Goal: Transaction & Acquisition: Subscribe to service/newsletter

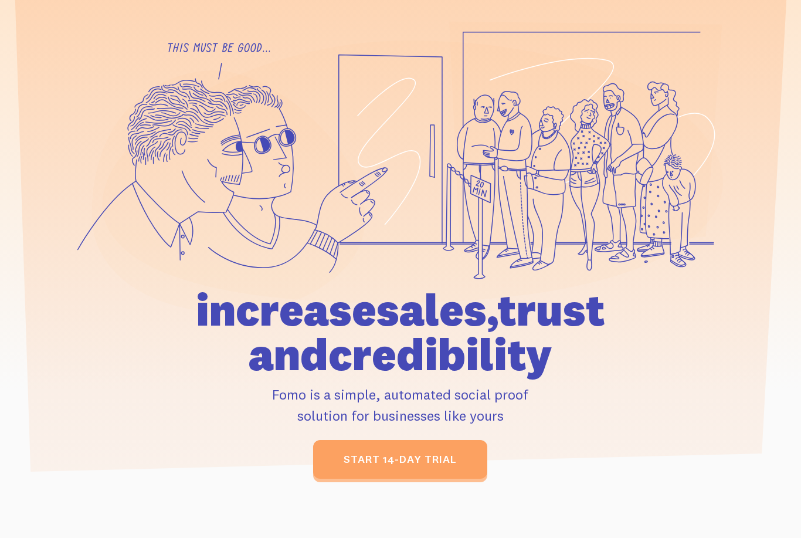
scroll to position [85, 0]
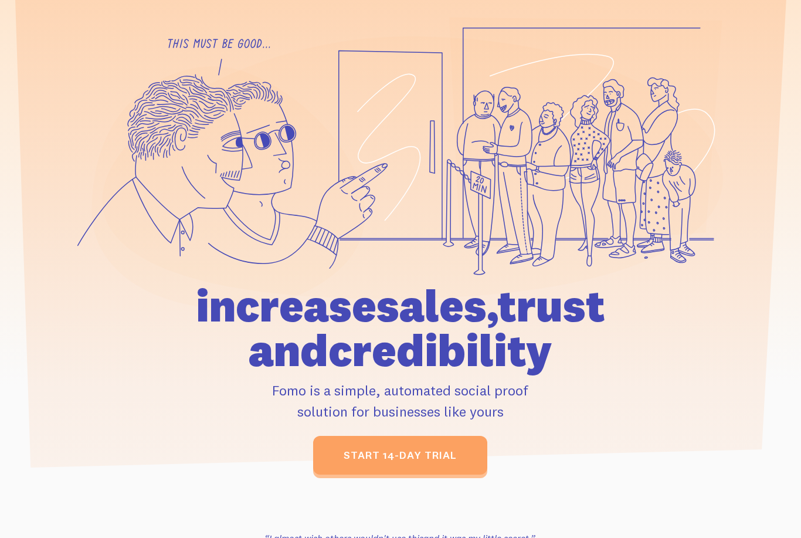
click at [460, 455] on link "start 14-day trial" at bounding box center [400, 455] width 174 height 39
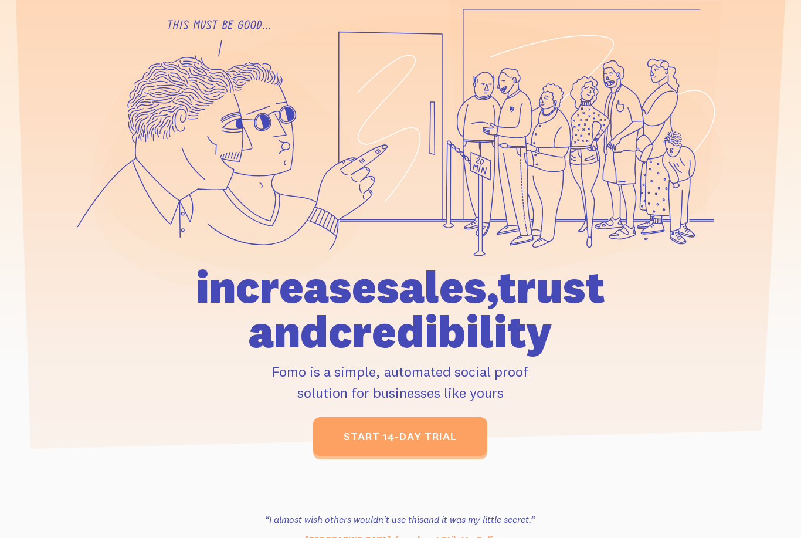
scroll to position [0, 0]
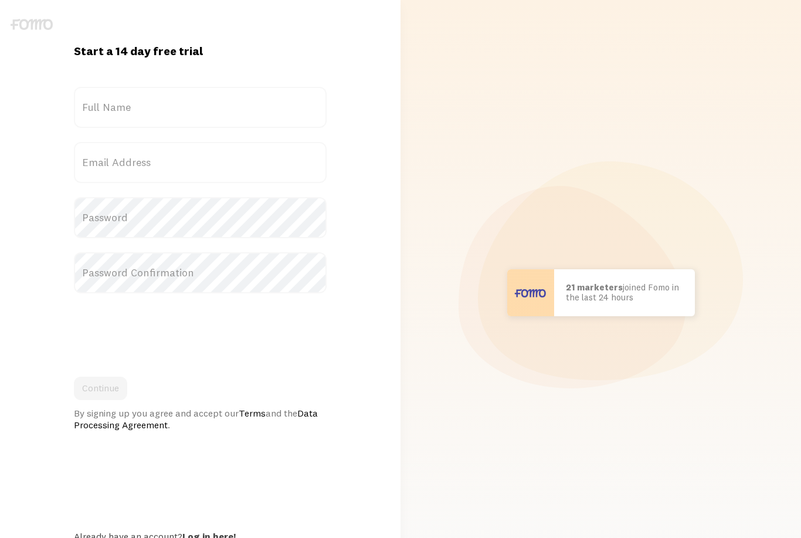
click at [85, 101] on label "Full Name" at bounding box center [200, 107] width 253 height 41
click at [85, 101] on input "Full Name" at bounding box center [200, 107] width 253 height 41
click at [103, 177] on label "Email Address" at bounding box center [200, 162] width 253 height 41
click at [103, 177] on input "Email Address" at bounding box center [200, 162] width 253 height 41
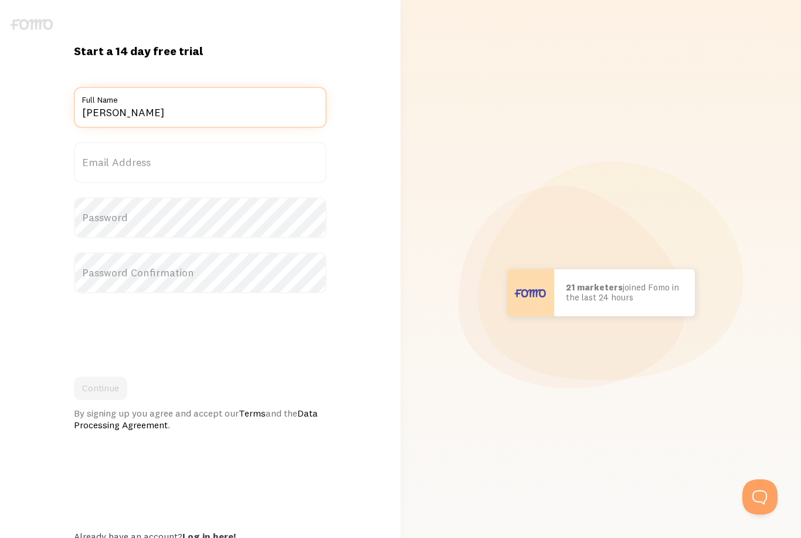
click at [140, 109] on input "Kymberli" at bounding box center [200, 107] width 253 height 41
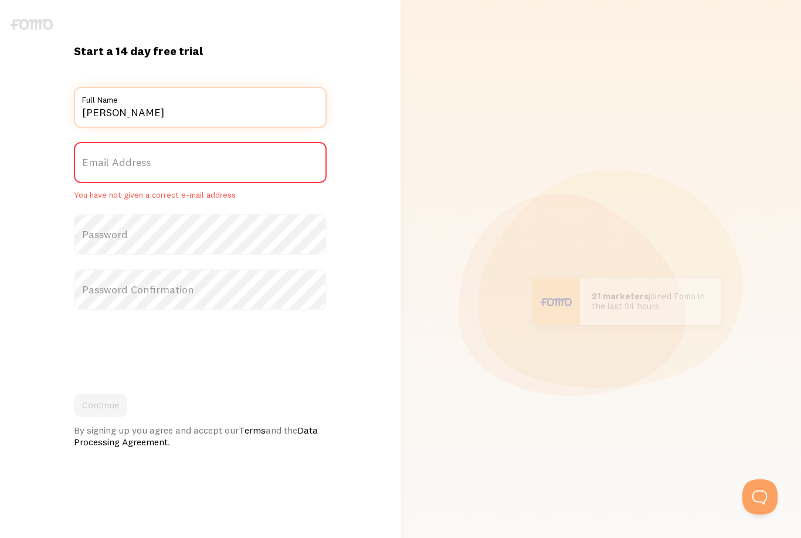
type input "[PERSON_NAME]"
click at [91, 160] on label "Email Address" at bounding box center [200, 162] width 253 height 41
click at [91, 160] on input "Email Address" at bounding box center [200, 162] width 253 height 41
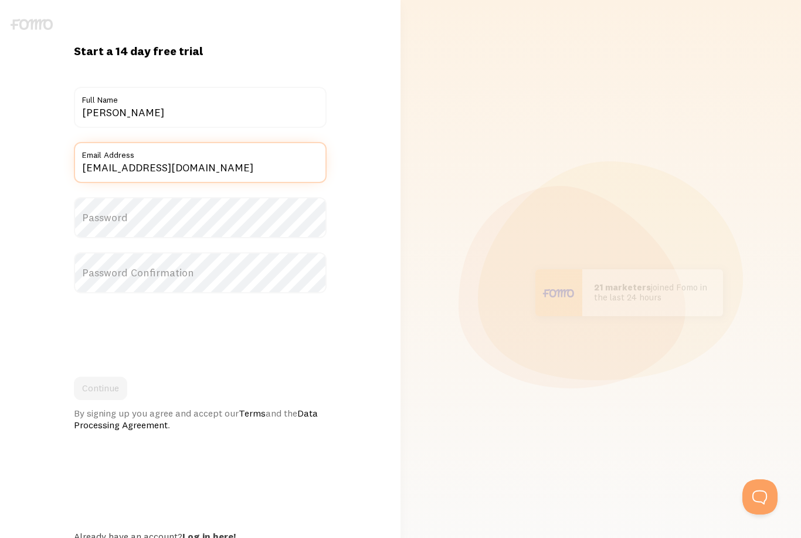
type input "Contactambamboo@gmail.com"
click at [45, 215] on div "Start a 14 day free trial {{ count }} people signed up today! Title Kymberli Pa…" at bounding box center [200, 292] width 400 height 498
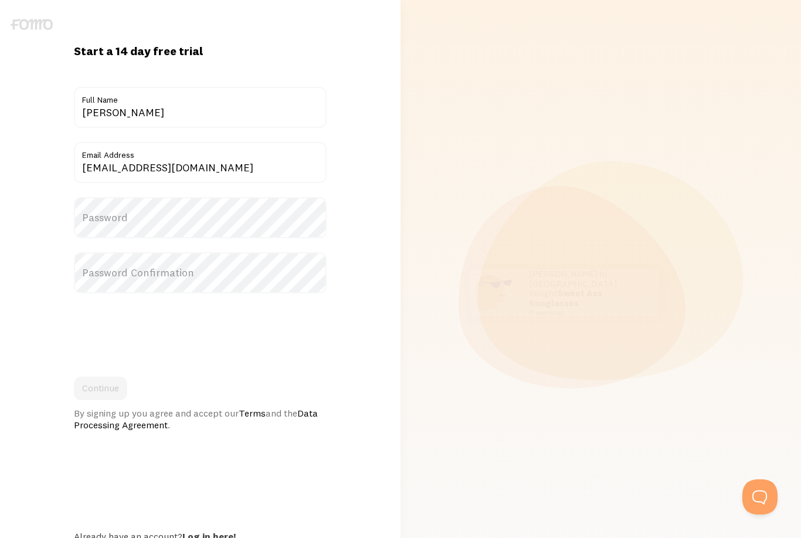
click at [104, 226] on label "Password" at bounding box center [200, 217] width 253 height 41
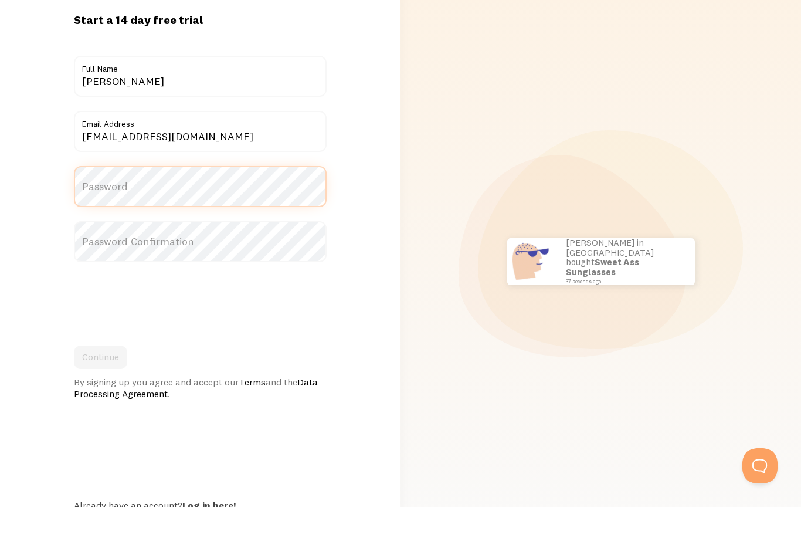
scroll to position [9, 0]
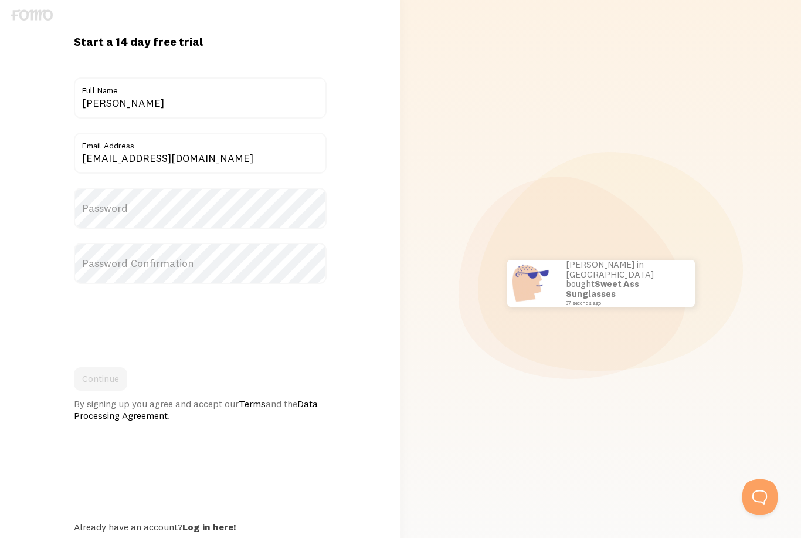
click at [266, 213] on label "Password" at bounding box center [200, 208] width 253 height 41
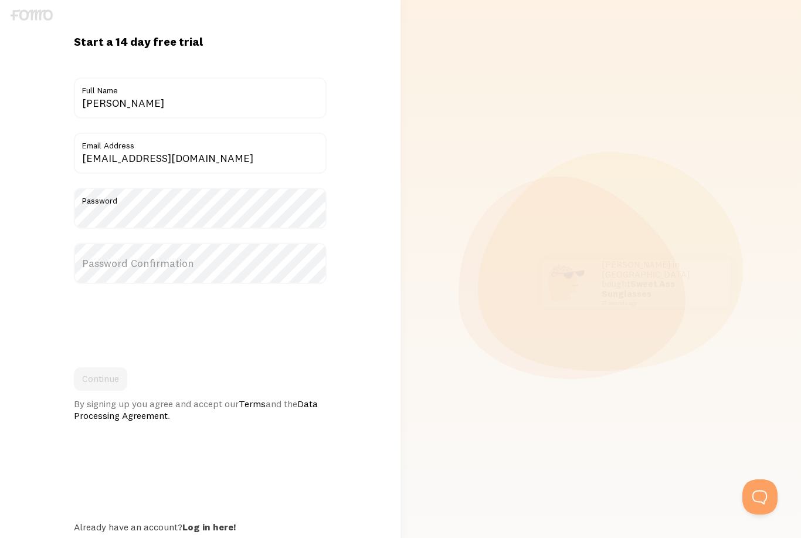
click at [106, 256] on label "Password Confirmation" at bounding box center [200, 263] width 253 height 41
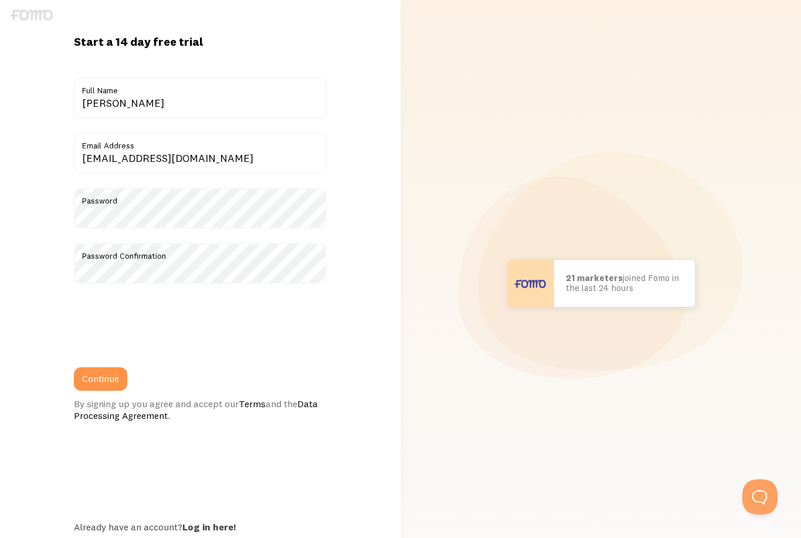
click at [97, 380] on button "Continue" at bounding box center [100, 378] width 53 height 23
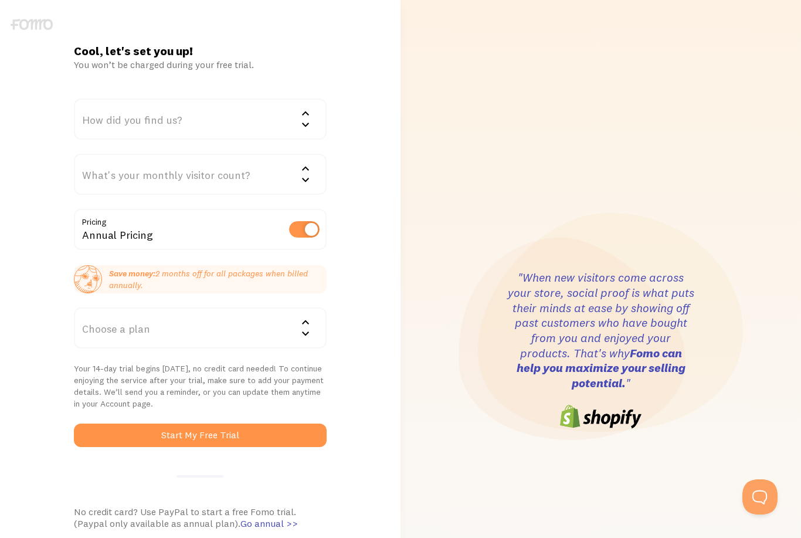
click at [89, 116] on div "How did you find us?" at bounding box center [200, 118] width 253 height 41
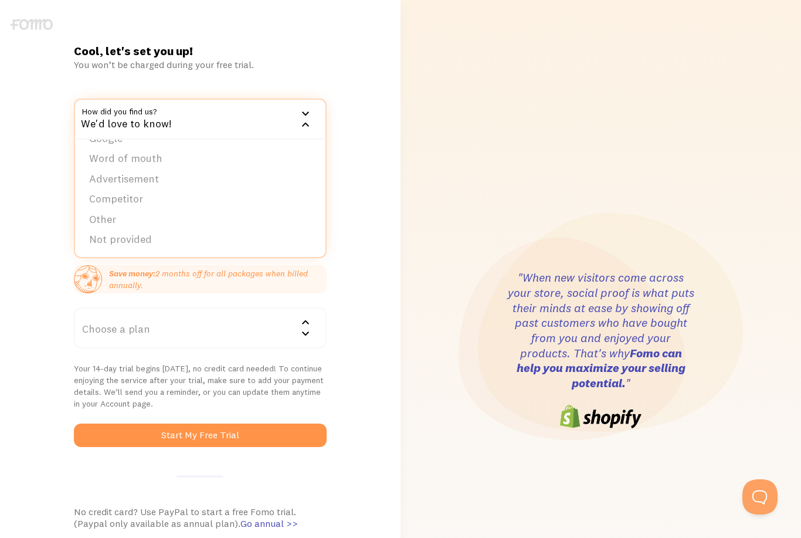
scroll to position [16, 0]
click at [101, 221] on li "Other" at bounding box center [200, 221] width 250 height 21
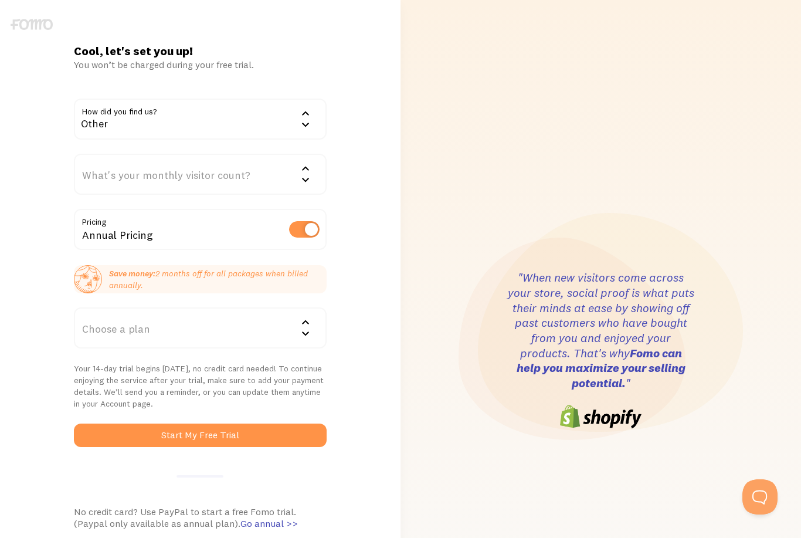
click at [98, 176] on div "What's your monthly visitor count?" at bounding box center [200, 174] width 253 height 41
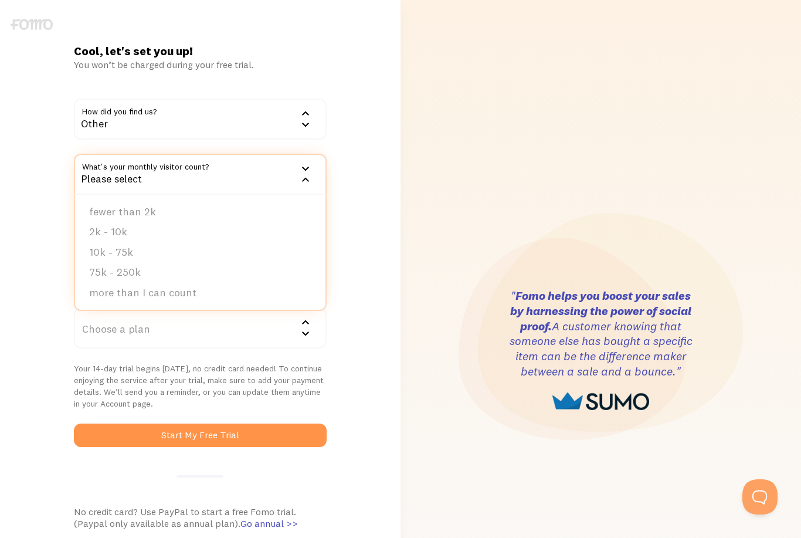
click at [98, 225] on li "2k - 10k" at bounding box center [200, 232] width 250 height 21
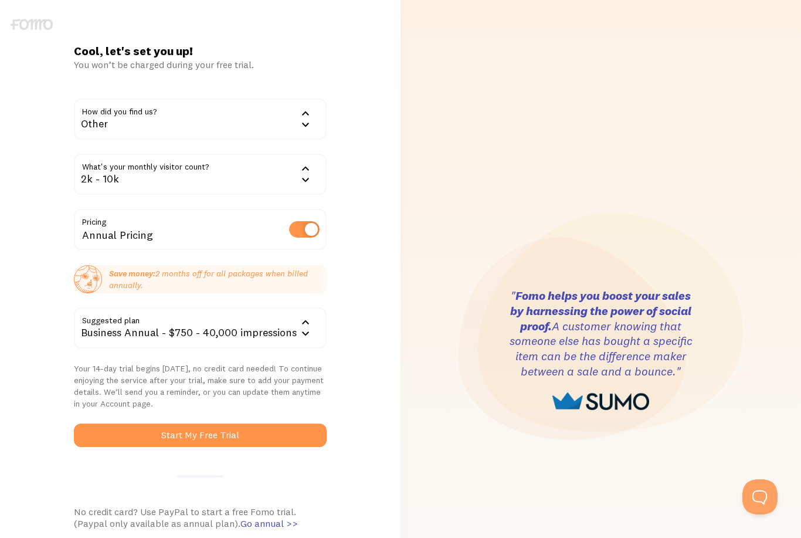
click at [302, 230] on label at bounding box center [304, 229] width 30 height 16
click at [302, 230] on input "checkbox" at bounding box center [304, 229] width 30 height 16
checkbox input "false"
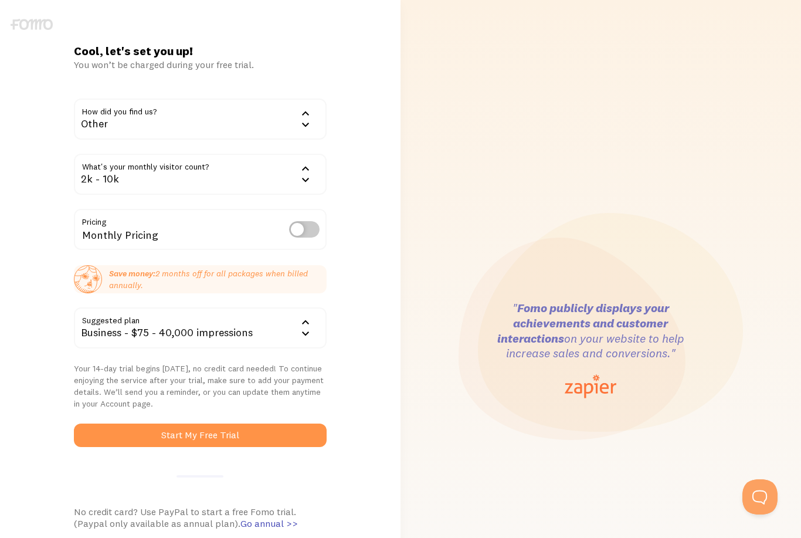
click at [103, 322] on div "Business - $75 - 40,000 impressions" at bounding box center [200, 327] width 253 height 41
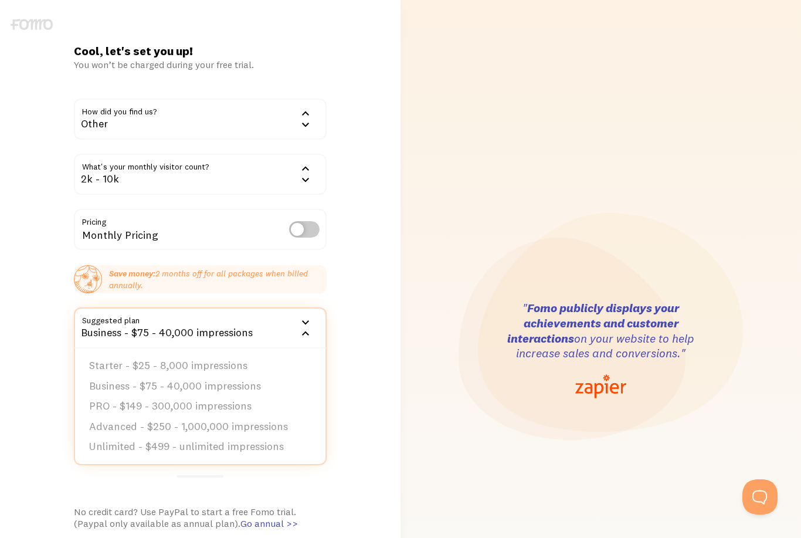
click at [99, 364] on li "Starter - $25 - 8,000 impressions" at bounding box center [200, 365] width 250 height 21
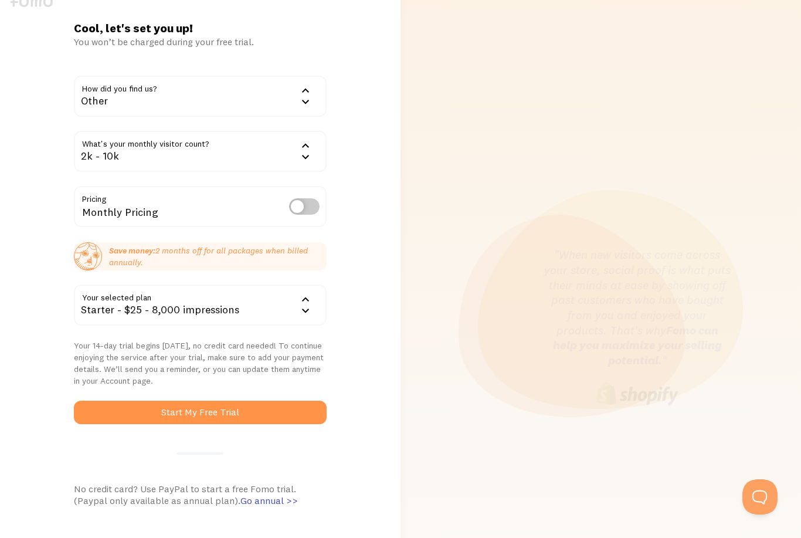
scroll to position [24, 0]
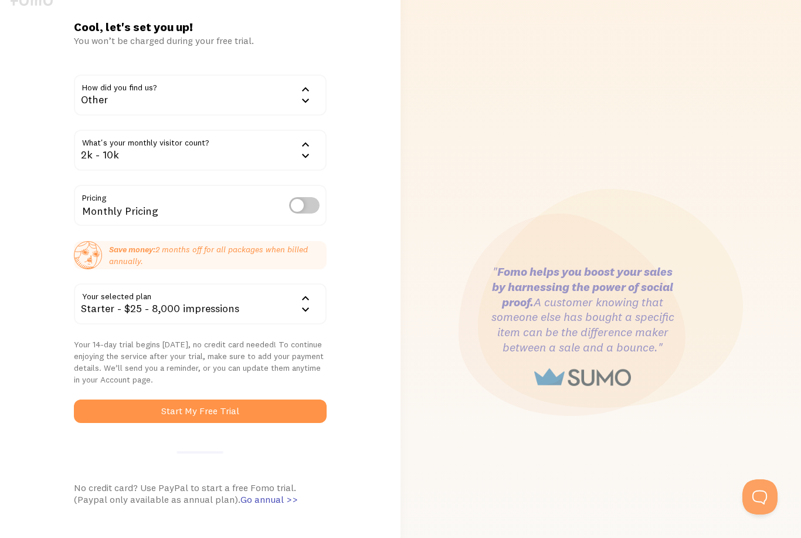
click at [83, 404] on button "Start My Free Trial" at bounding box center [200, 410] width 253 height 23
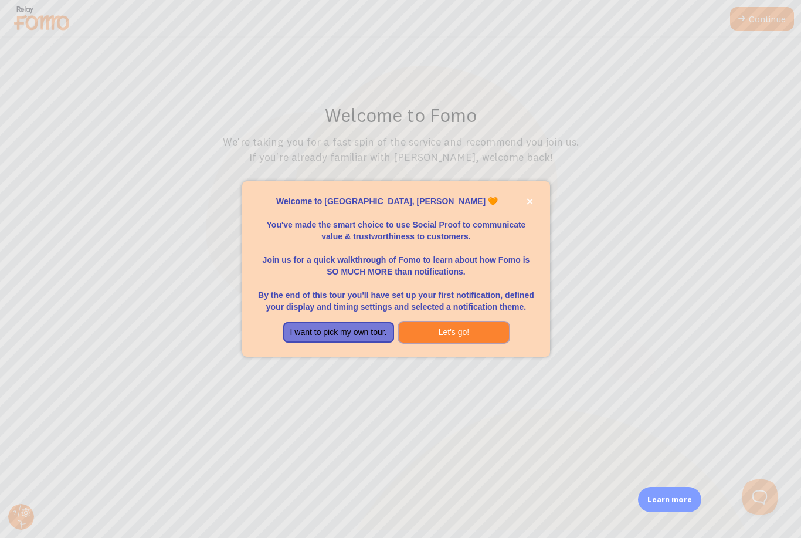
click at [483, 343] on button "Let's go!" at bounding box center [454, 332] width 111 height 21
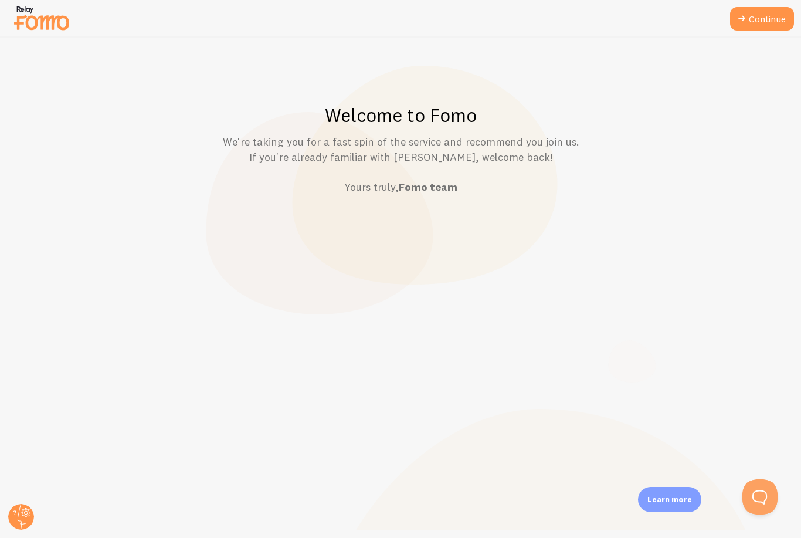
click at [766, 24] on link "Continue" at bounding box center [762, 18] width 64 height 23
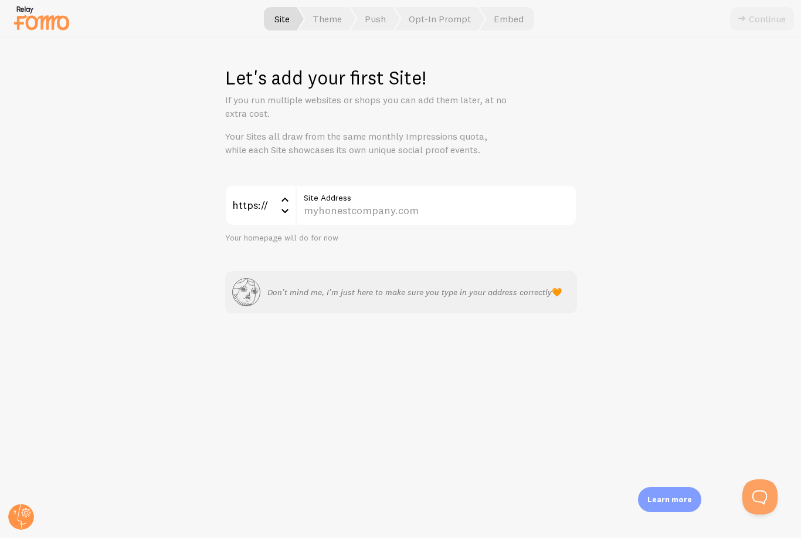
click at [489, 201] on label "Site Address" at bounding box center [435, 195] width 281 height 20
click at [489, 201] on input "Site Address" at bounding box center [435, 205] width 281 height 41
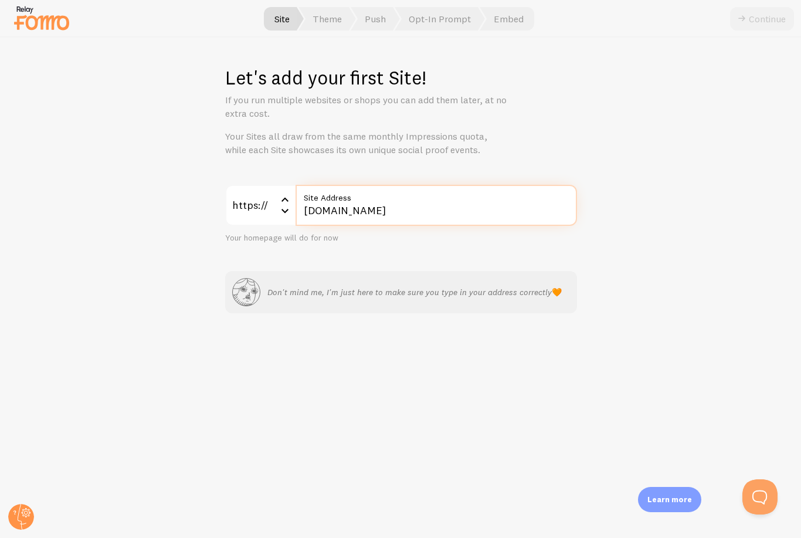
click at [532, 216] on input "Axelanmadi.com" at bounding box center [435, 205] width 281 height 41
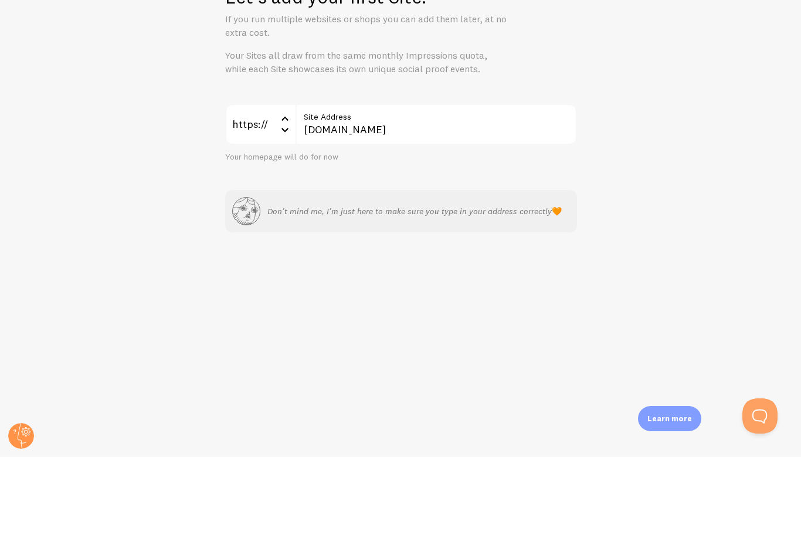
click at [745, 173] on div "Let's add your first Site! If you run multiple websites or shops you can add th…" at bounding box center [401, 288] width 800 height 500
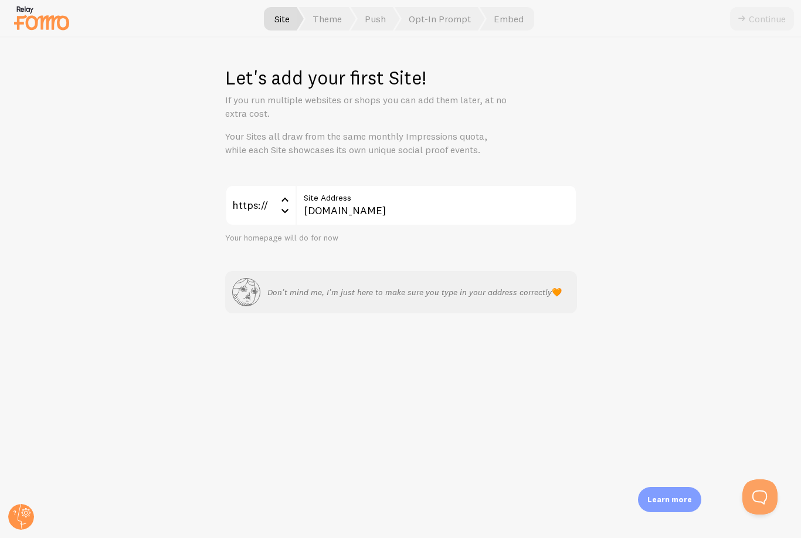
click at [756, 22] on div "Continue" at bounding box center [762, 18] width 64 height 23
click at [449, 212] on input "Axelanmadi.com" at bounding box center [435, 205] width 281 height 41
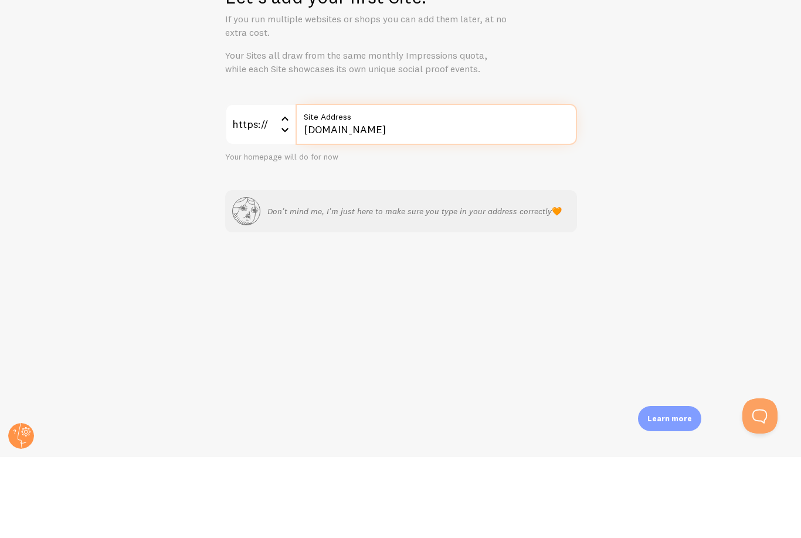
click at [297, 185] on input "Axelanmadi.com" at bounding box center [435, 205] width 281 height 41
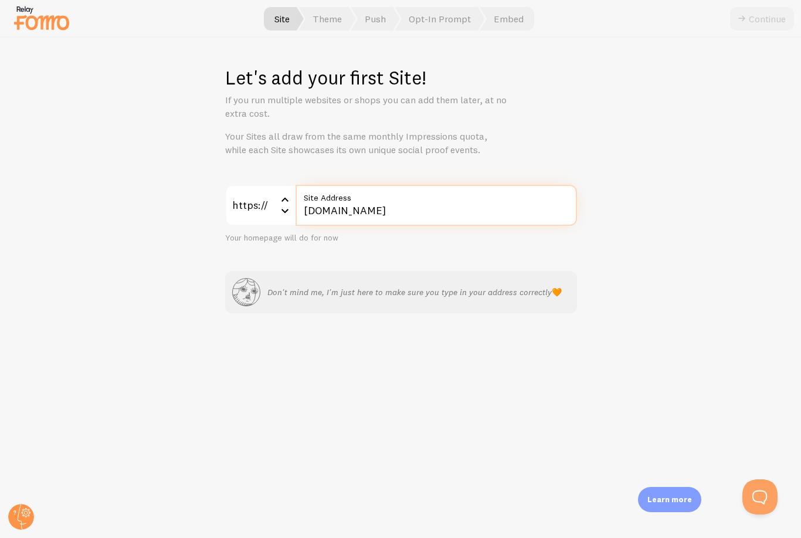
type input "Www.axelanmadi.com"
click at [446, 304] on div "Don't mind me, I'm just here to make sure you type in your address correctly 🧡" at bounding box center [401, 292] width 352 height 42
click at [326, 26] on span "Theme" at bounding box center [326, 18] width 57 height 23
click at [332, 24] on span "Theme" at bounding box center [326, 18] width 57 height 23
click at [260, 205] on div "https://" at bounding box center [260, 205] width 70 height 41
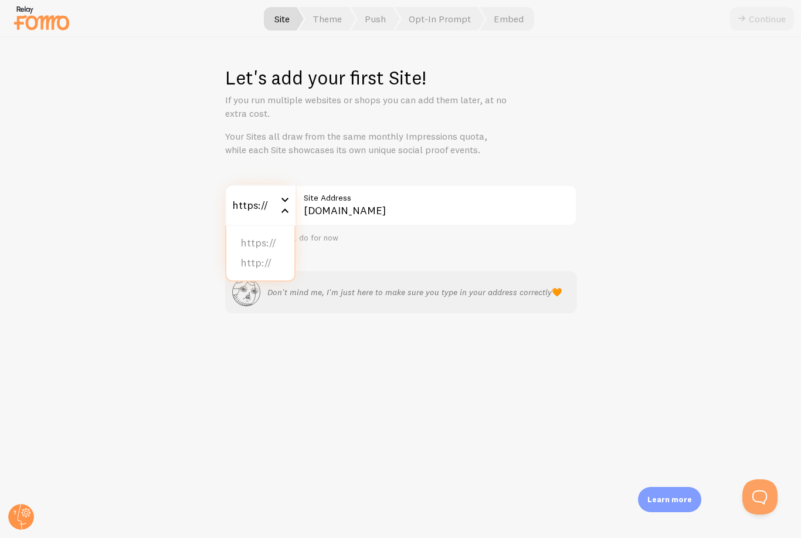
click at [266, 264] on li "http://" at bounding box center [260, 263] width 68 height 21
click at [269, 203] on div "http://" at bounding box center [260, 205] width 70 height 41
click at [276, 242] on li "https://" at bounding box center [260, 243] width 68 height 21
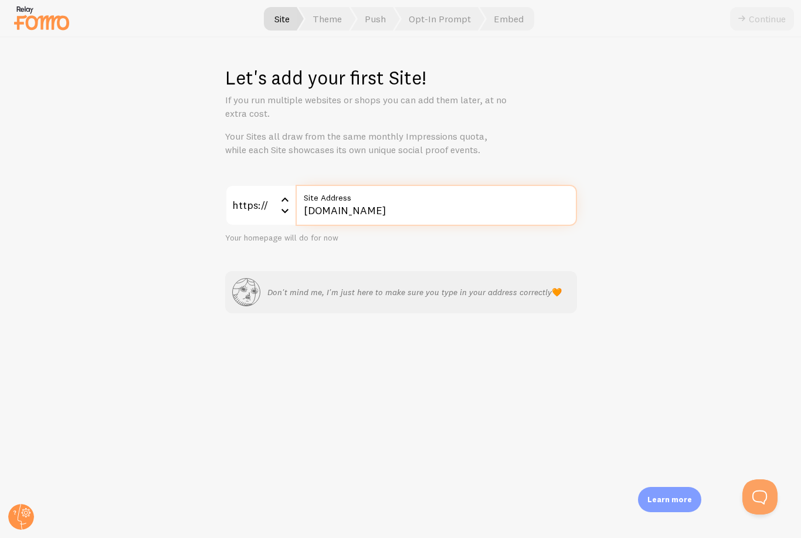
click at [456, 211] on input "Www.axelanmadi.com" at bounding box center [435, 205] width 281 height 41
click at [475, 206] on input "Www.axelanmadi.com" at bounding box center [435, 205] width 281 height 41
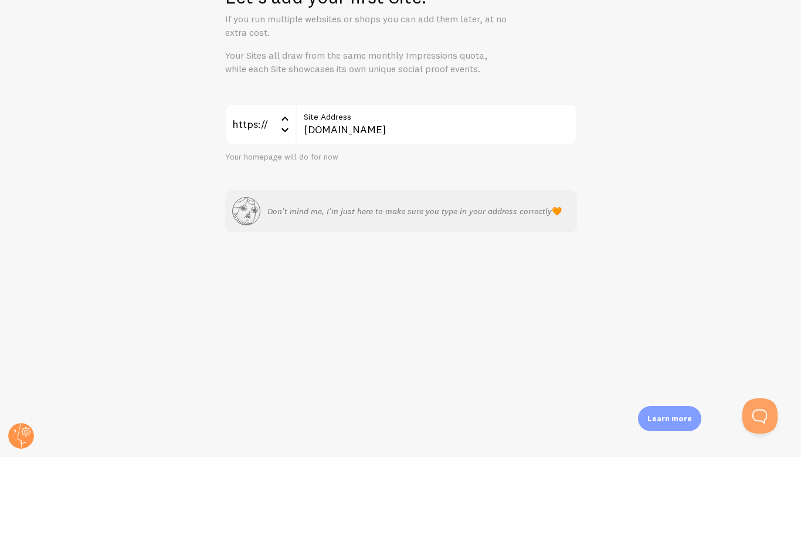
scroll to position [38, 0]
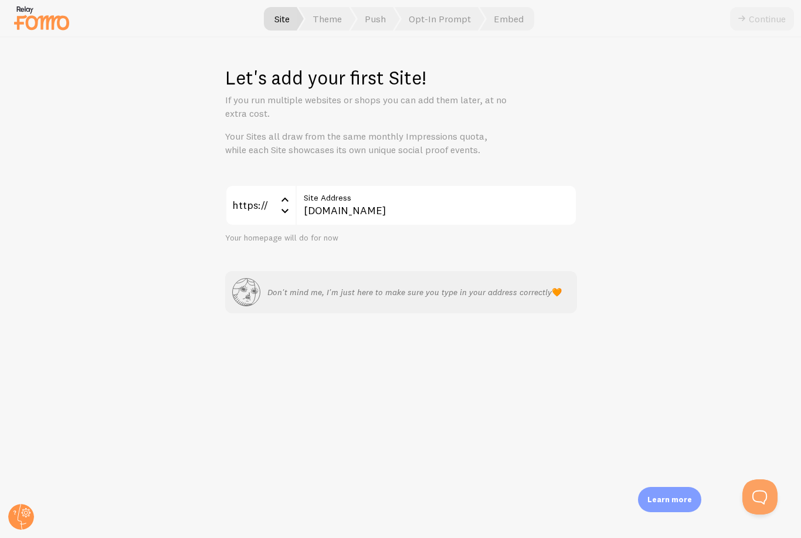
click at [763, 29] on div "Continue" at bounding box center [762, 18] width 64 height 23
click at [759, 52] on div "Let's add your first Site! If you run multiple websites or shops you can add th…" at bounding box center [401, 288] width 800 height 500
click at [766, 45] on div "Let's add your first Site! If you run multiple websites or shops you can add th…" at bounding box center [401, 288] width 800 height 500
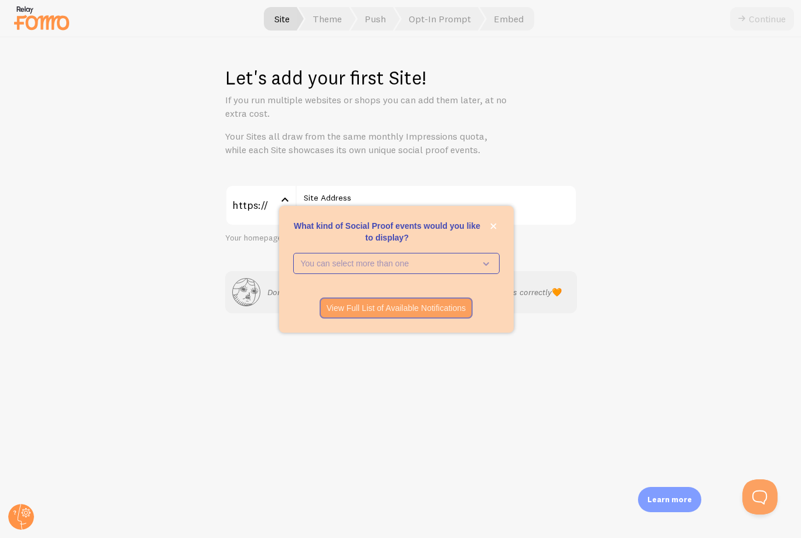
click at [474, 269] on p "You can select more than one" at bounding box center [388, 263] width 175 height 12
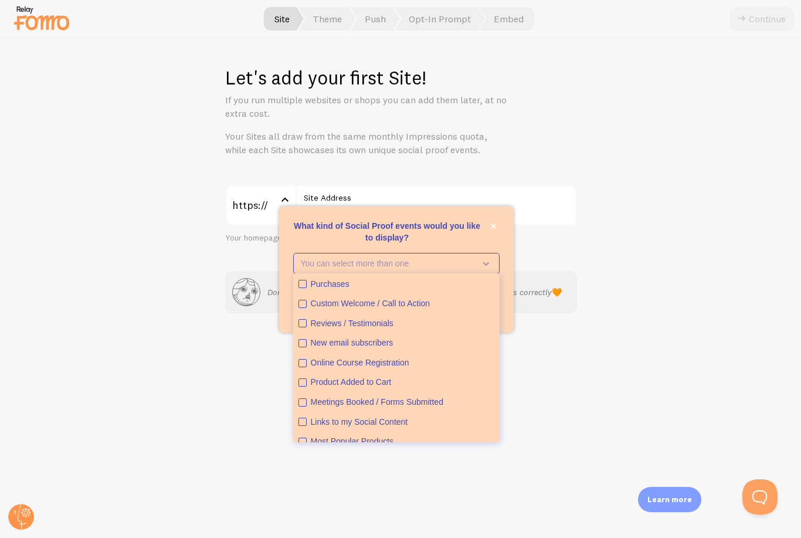
click at [494, 232] on button "close," at bounding box center [493, 226] width 12 height 12
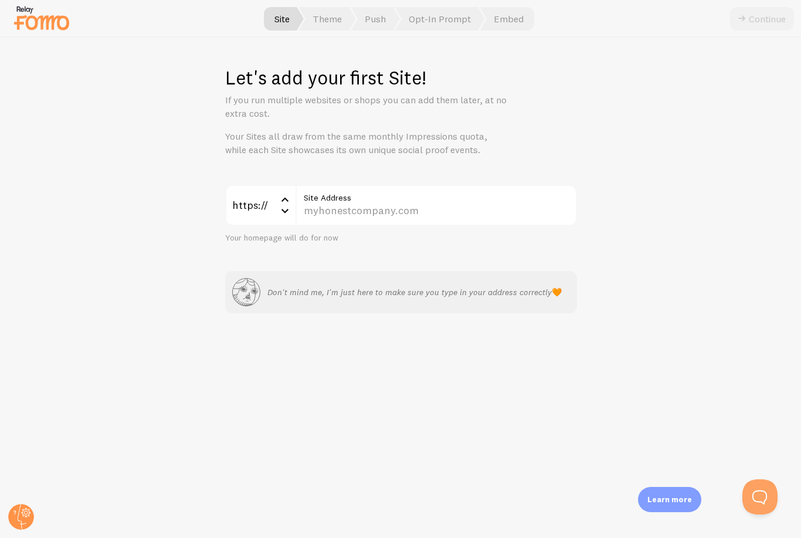
click at [426, 190] on label "Site Address" at bounding box center [435, 195] width 281 height 20
click at [426, 190] on input "Site Address" at bounding box center [435, 205] width 281 height 41
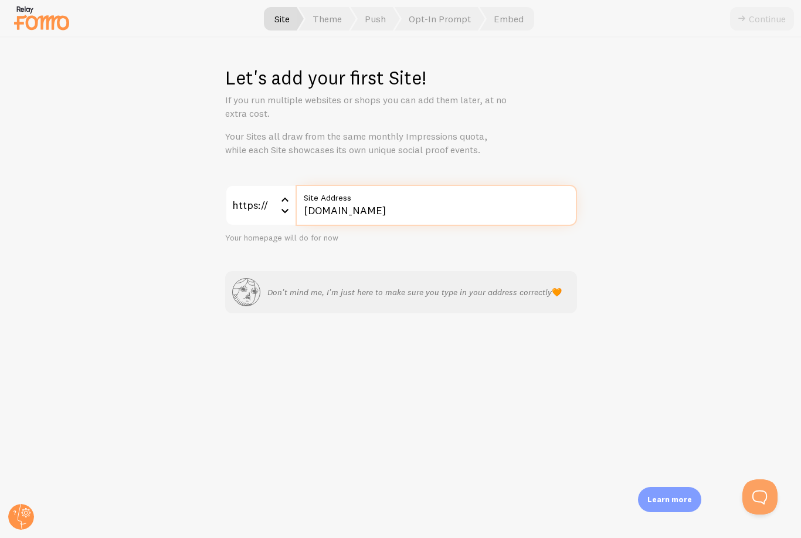
type input "[DOMAIN_NAME]"
click at [766, 22] on div "Continue" at bounding box center [762, 18] width 64 height 23
click at [765, 26] on div "Continue" at bounding box center [762, 18] width 64 height 23
click at [763, 26] on div "Continue" at bounding box center [762, 18] width 64 height 23
click at [765, 33] on div at bounding box center [400, 19] width 801 height 38
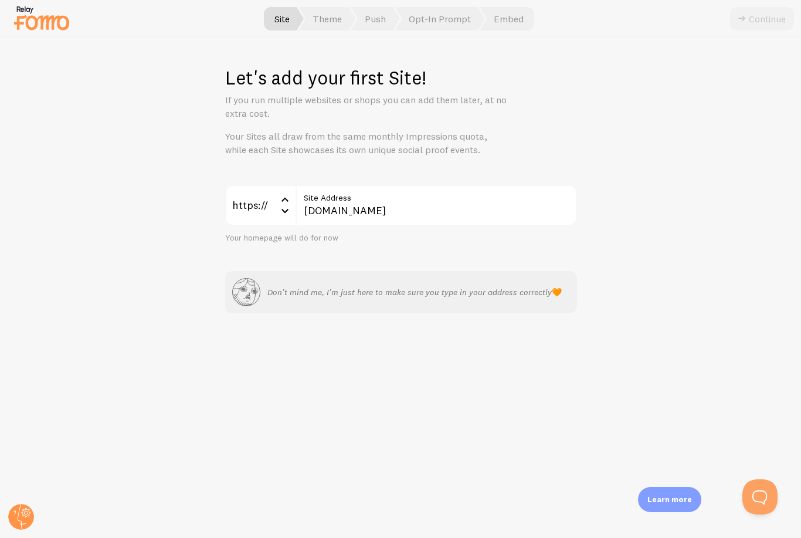
click at [270, 208] on div "https://" at bounding box center [260, 205] width 70 height 41
click at [269, 263] on li "http://" at bounding box center [260, 263] width 68 height 21
click at [392, 210] on input "[DOMAIN_NAME]" at bounding box center [435, 205] width 281 height 41
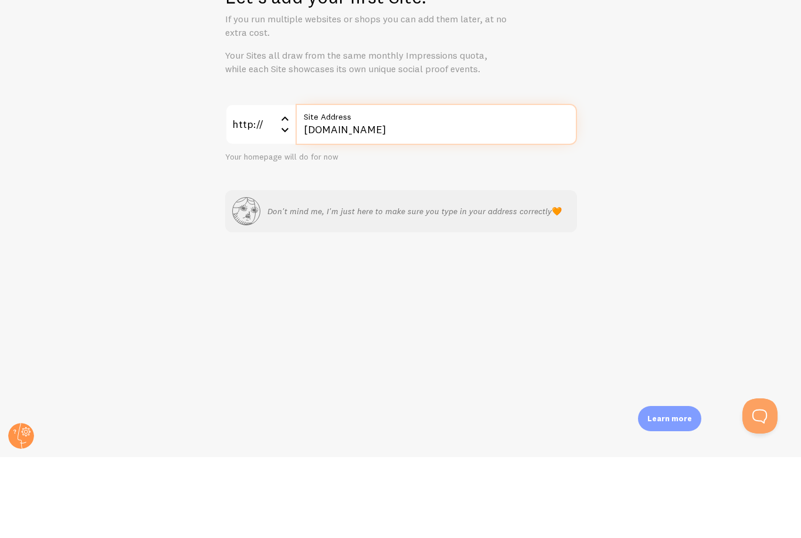
click at [344, 185] on input "[DOMAIN_NAME]" at bounding box center [435, 205] width 281 height 41
click at [339, 185] on input "[DOMAIN_NAME]" at bounding box center [435, 205] width 281 height 41
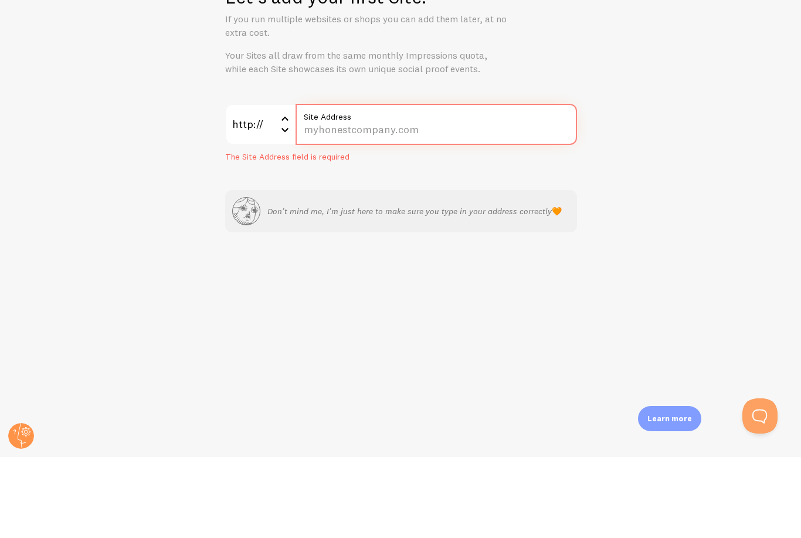
click at [329, 185] on input "Site Address" at bounding box center [435, 205] width 281 height 41
paste input "www.axelanmadi.com/"
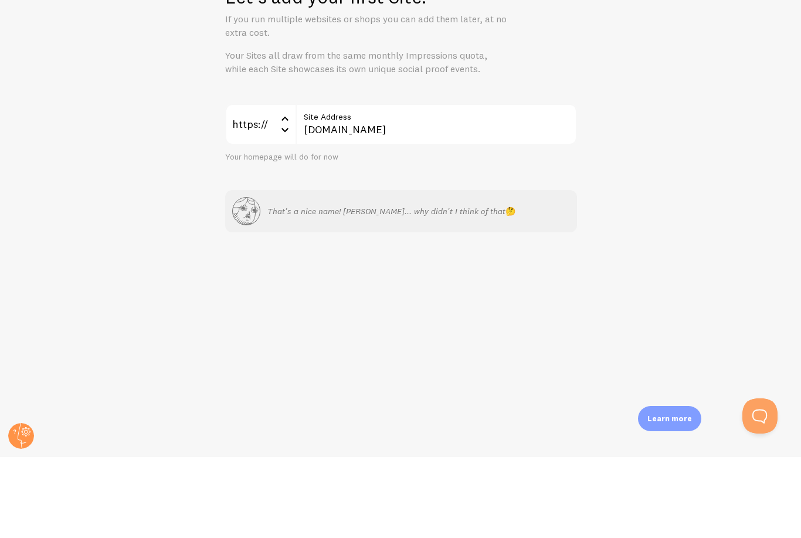
scroll to position [38, 0]
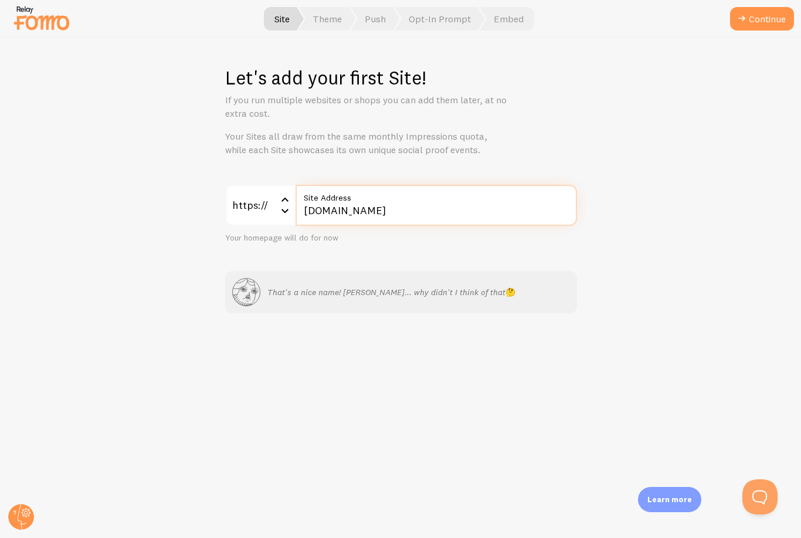
type input "www.axelanmadi.com"
click at [763, 40] on div "Let's add your first Site! If you run multiple websites or shops you can add th…" at bounding box center [401, 288] width 800 height 500
click at [757, 27] on button "Continue" at bounding box center [762, 18] width 64 height 23
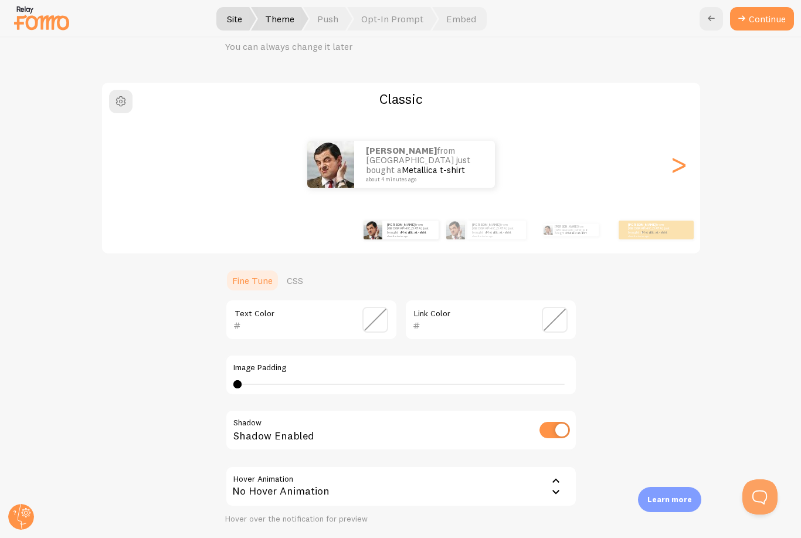
scroll to position [50, 0]
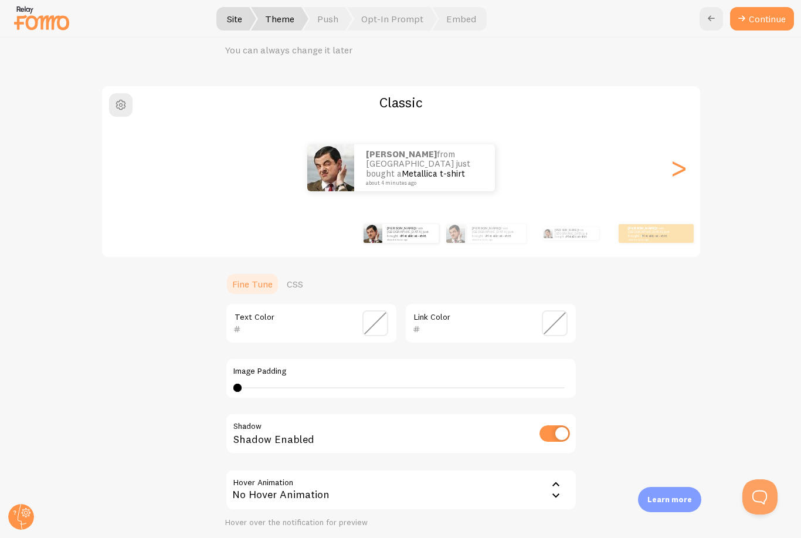
click at [301, 284] on link "CSS" at bounding box center [295, 283] width 30 height 23
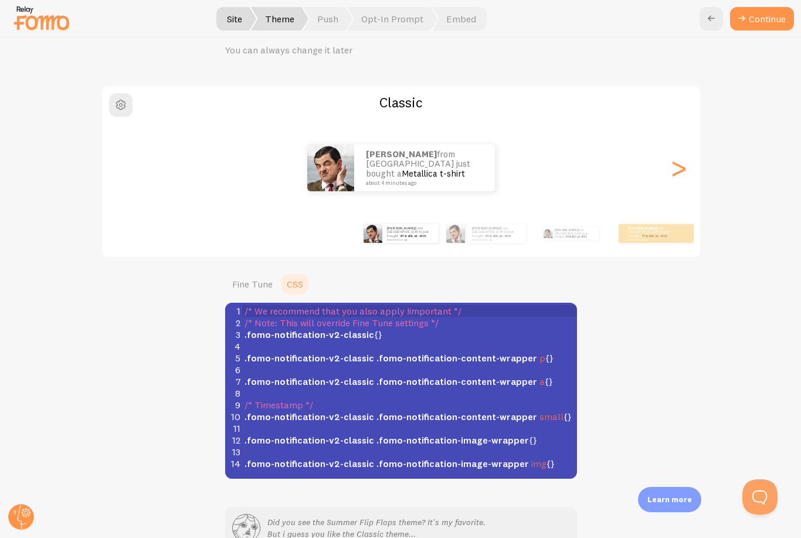
click at [259, 285] on link "Fine Tune" at bounding box center [252, 283] width 55 height 23
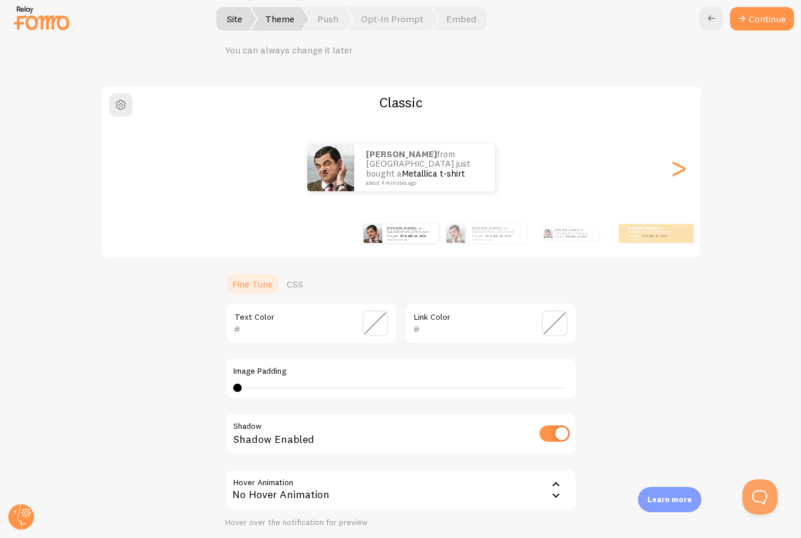
click at [686, 160] on div ">" at bounding box center [679, 167] width 14 height 84
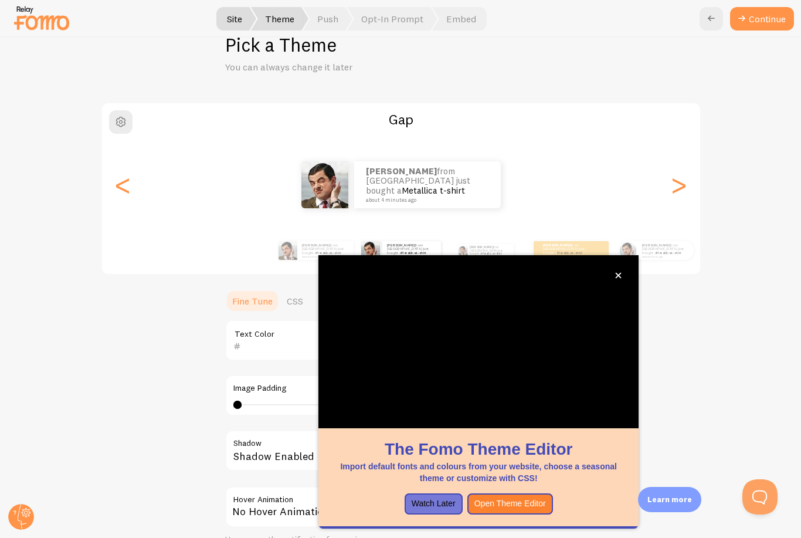
scroll to position [38, 0]
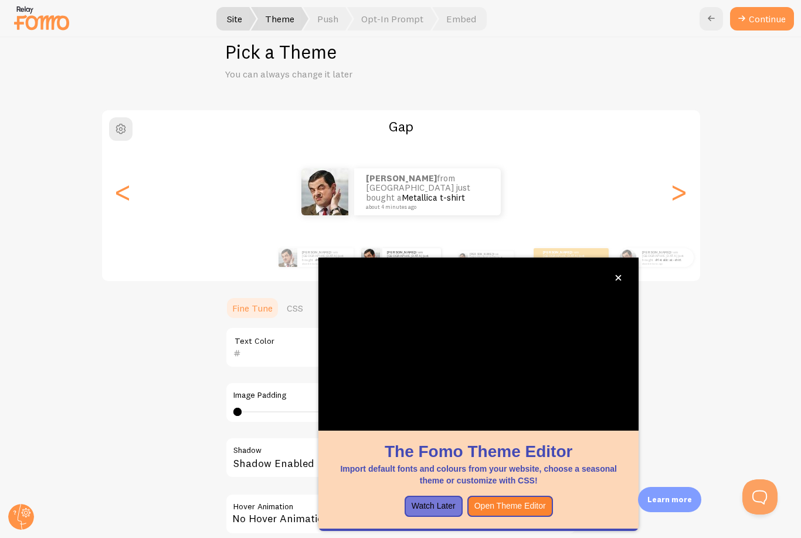
click at [623, 271] on button "close," at bounding box center [618, 277] width 12 height 12
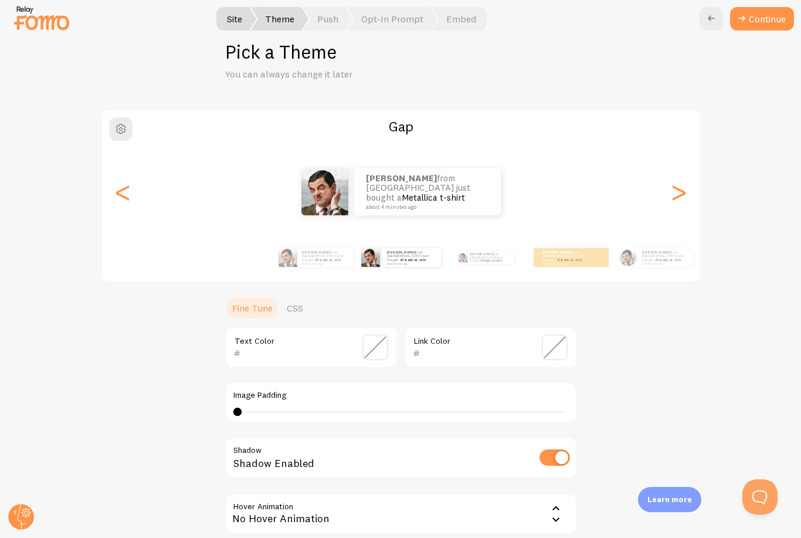
click at [678, 158] on div ">" at bounding box center [679, 191] width 14 height 84
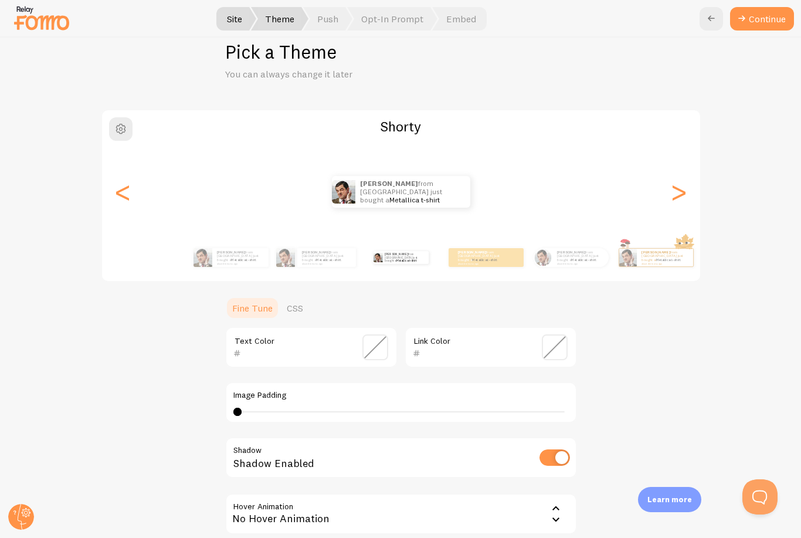
click at [672, 161] on div ">" at bounding box center [679, 191] width 14 height 84
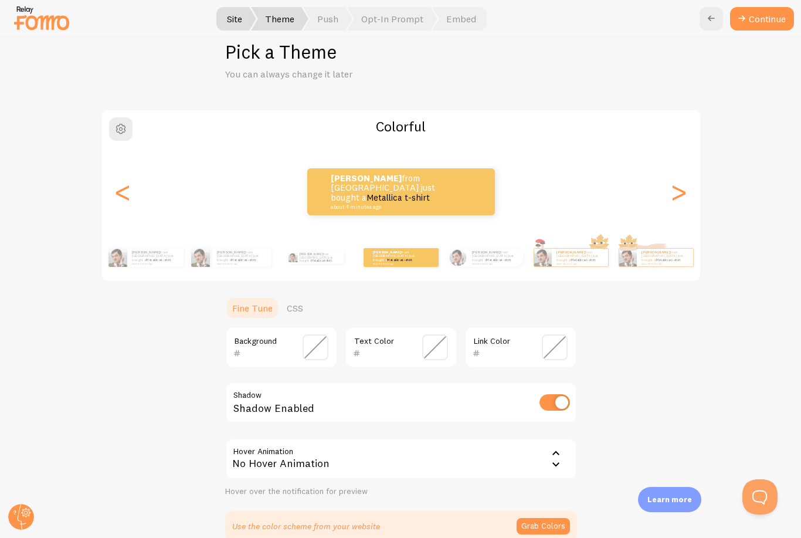
click at [680, 161] on div ">" at bounding box center [679, 191] width 14 height 84
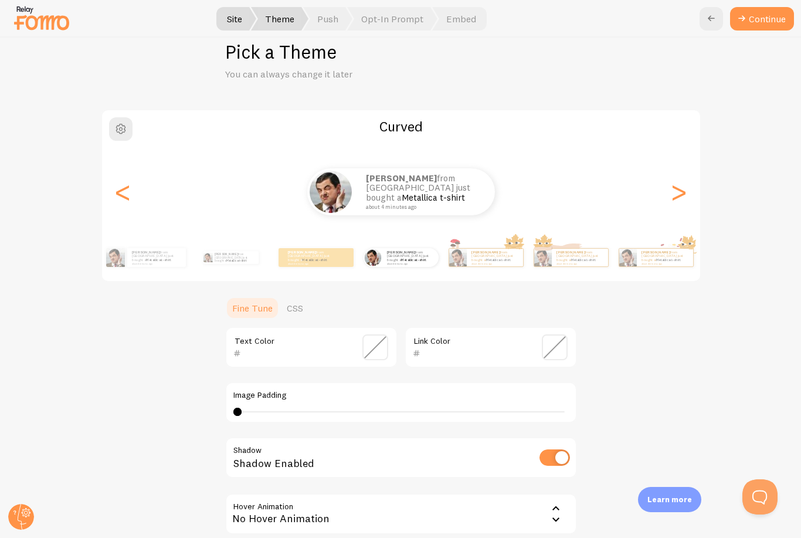
click at [678, 156] on div ">" at bounding box center [679, 191] width 14 height 84
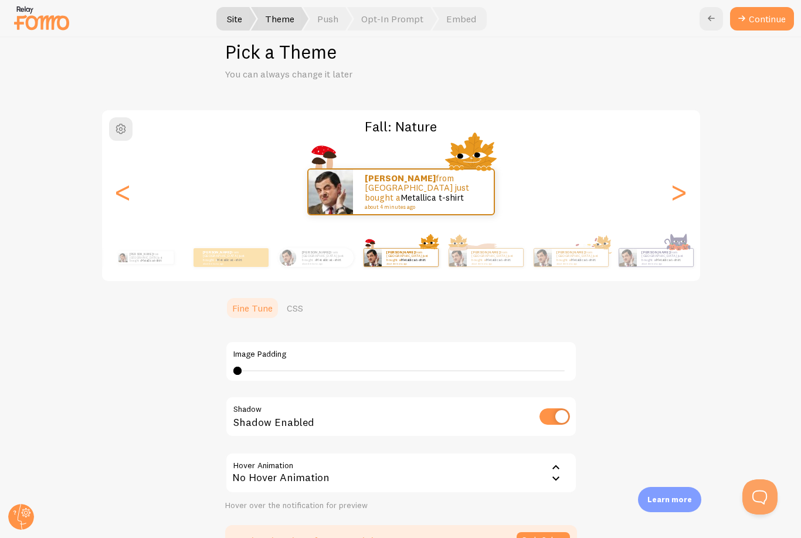
type input "0"
click at [684, 153] on div ">" at bounding box center [679, 191] width 14 height 84
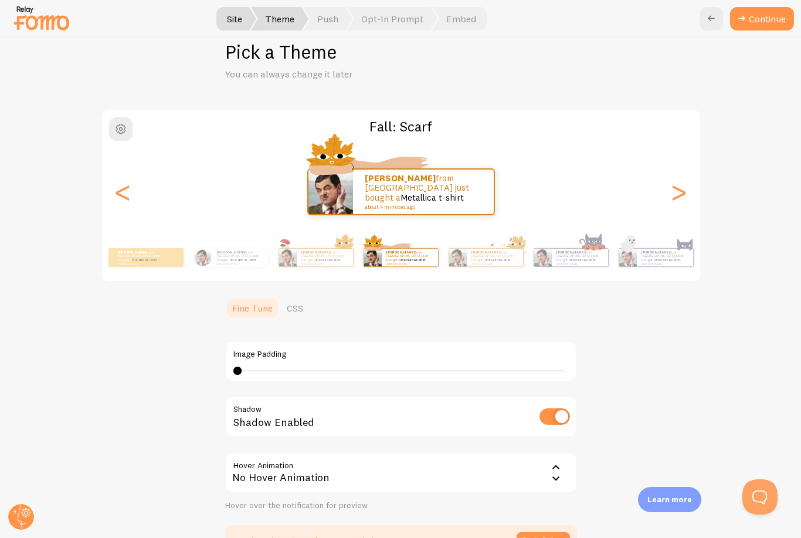
click at [686, 149] on div ">" at bounding box center [679, 191] width 14 height 84
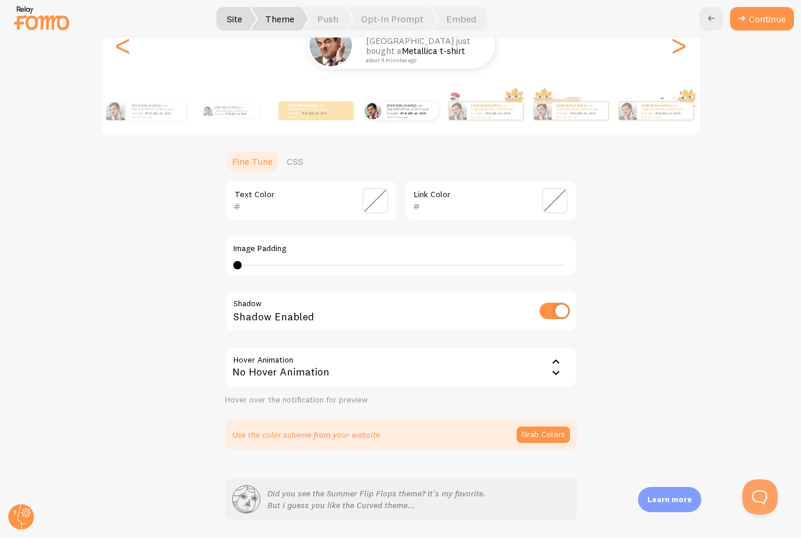
scroll to position [172, 0]
click at [551, 427] on button "Grab Colors" at bounding box center [542, 435] width 53 height 16
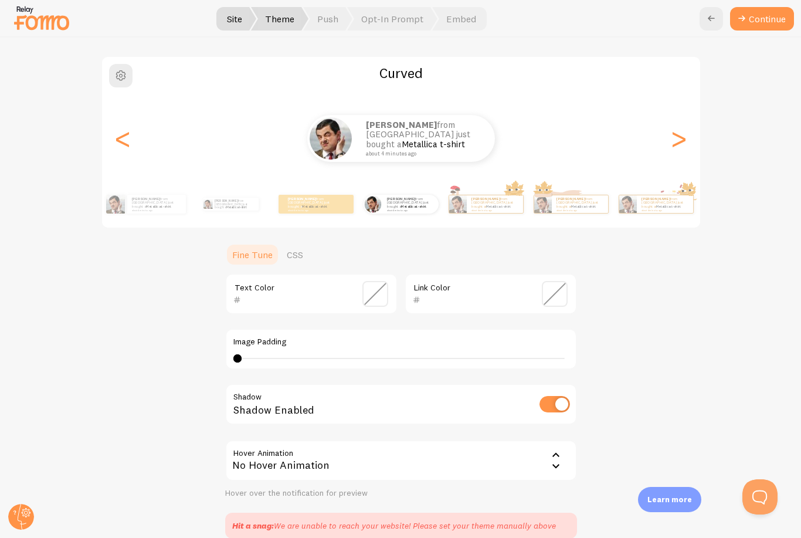
scroll to position [60, 0]
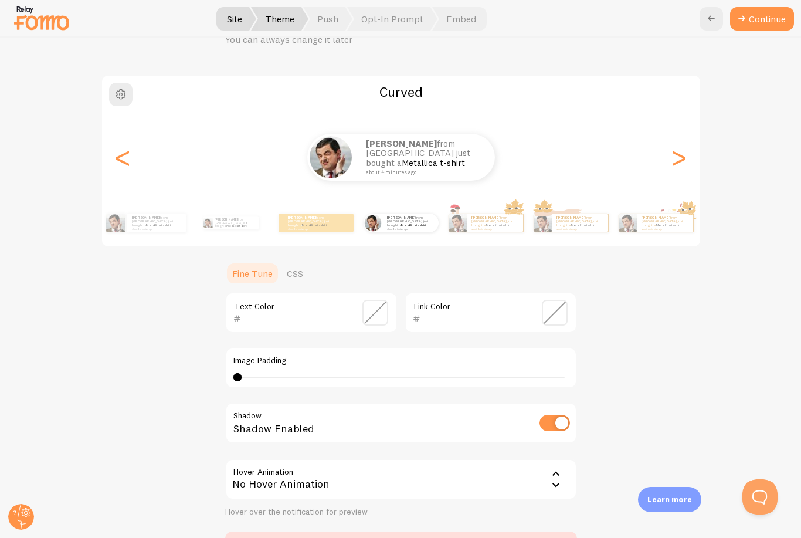
click at [377, 300] on span at bounding box center [375, 313] width 26 height 26
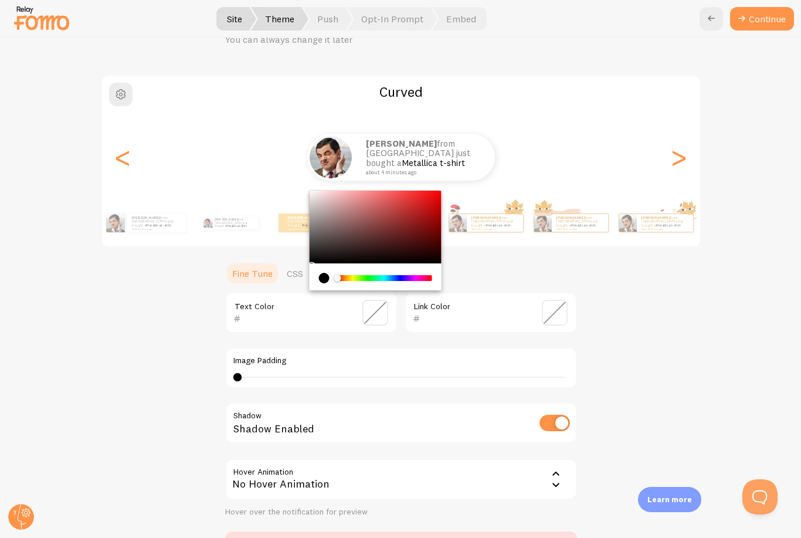
click at [357, 275] on div "Chrome color picker" at bounding box center [383, 278] width 93 height 6
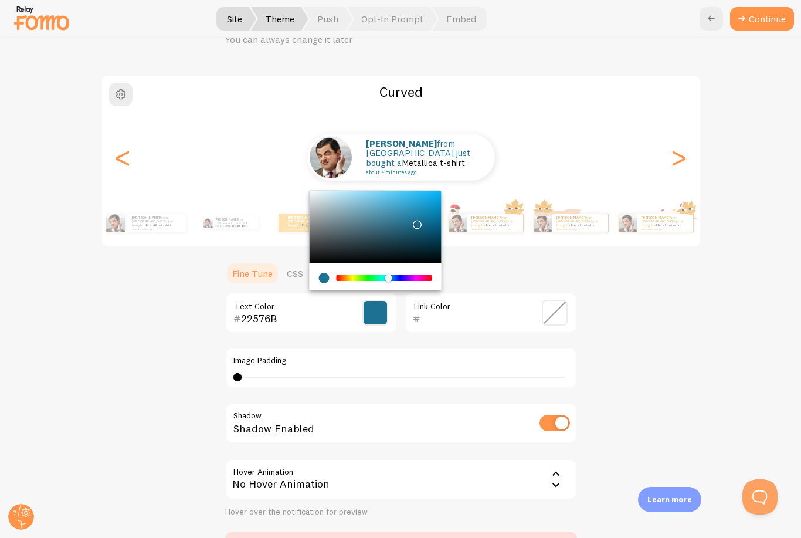
type input "1D7192"
click at [649, 285] on div "Curved Kymberli from United States just bought a Metallica t-shirt about 4 minu…" at bounding box center [401, 315] width 744 height 482
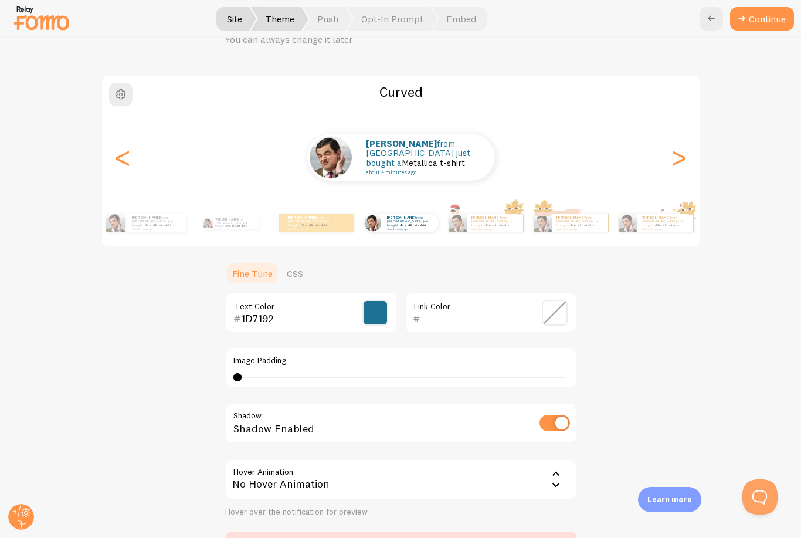
click at [560, 300] on span at bounding box center [555, 313] width 26 height 26
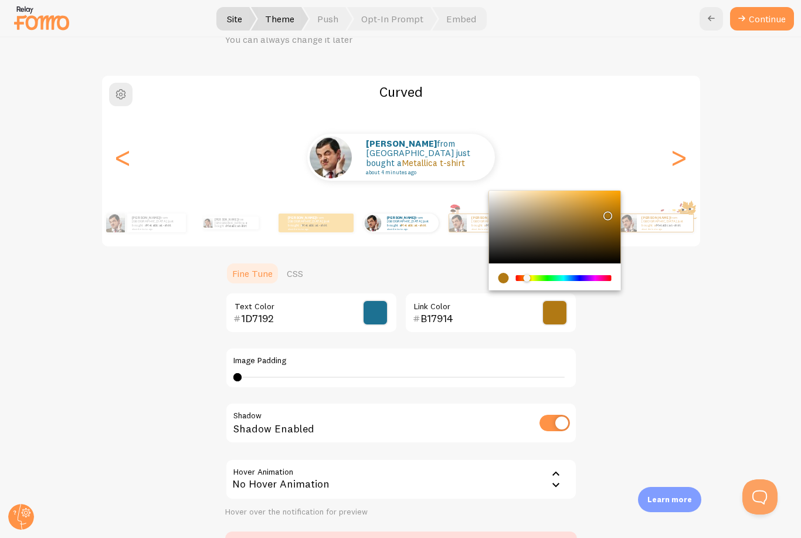
click at [583, 275] on div "Chrome color picker" at bounding box center [562, 278] width 93 height 6
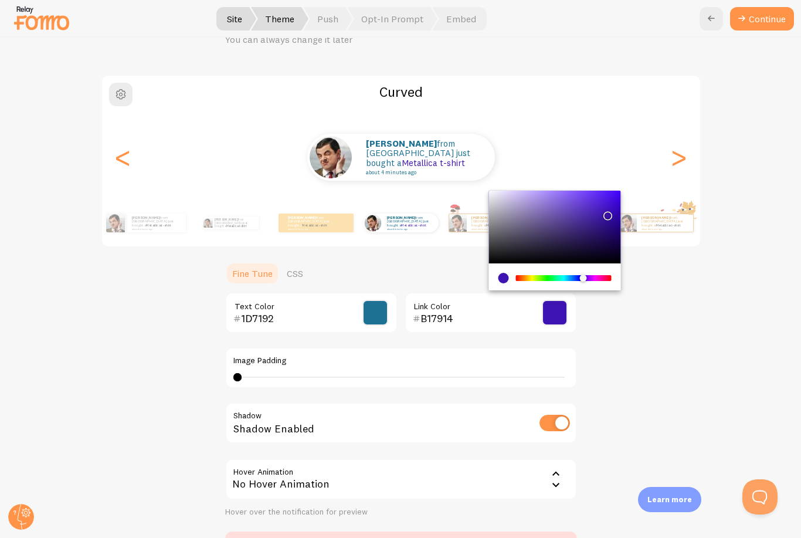
type input "3D14B1"
click at [593, 263] on div "Chrome color picker" at bounding box center [554, 276] width 132 height 27
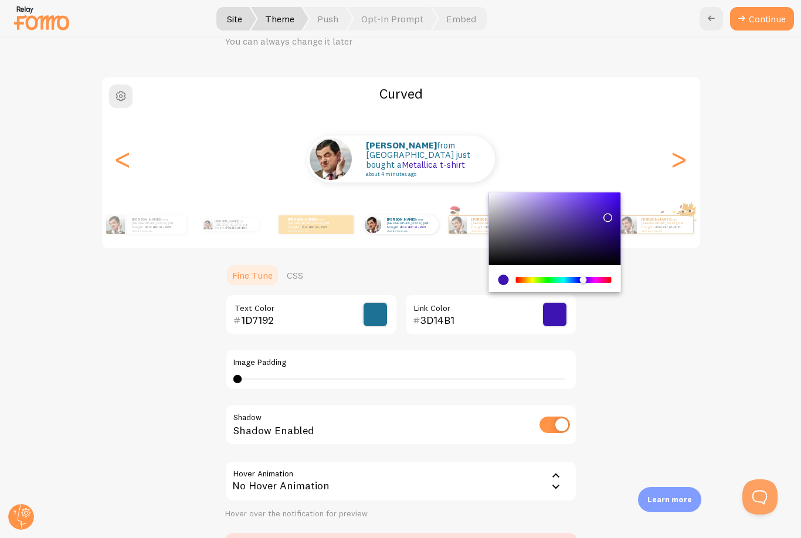
click at [672, 260] on div "Curved Kymberli from United States just bought a Metallica t-shirt about 4 minu…" at bounding box center [401, 317] width 744 height 482
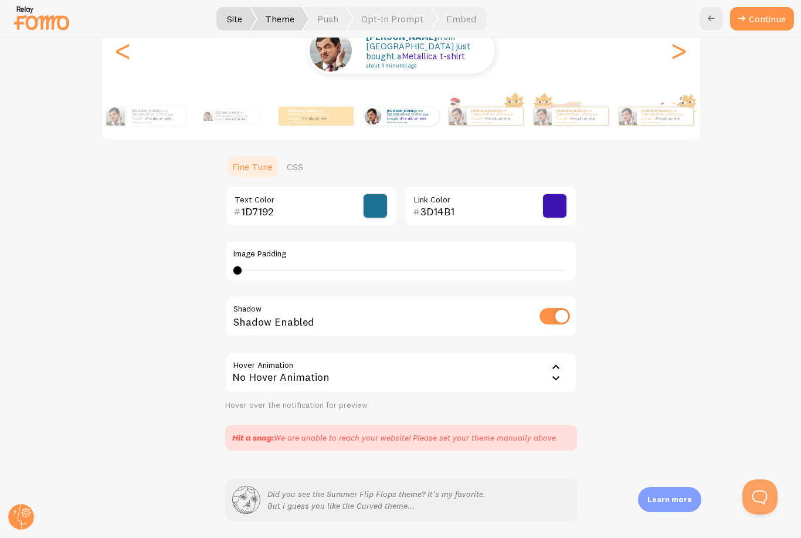
scroll to position [166, 0]
click at [750, 29] on button "Continue" at bounding box center [762, 18] width 64 height 23
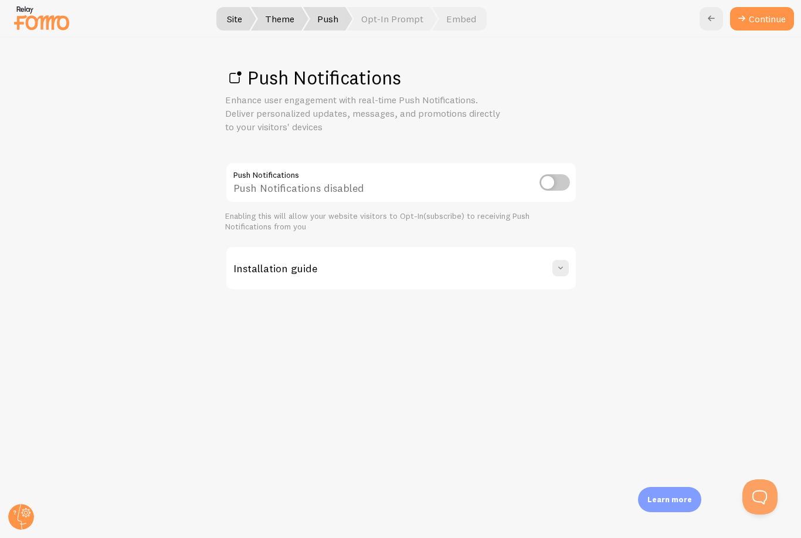
click at [779, 64] on div "Push Notifications Enhance user engagement with real-time Push Notifications. D…" at bounding box center [401, 288] width 800 height 500
click at [766, 59] on div "Push Notifications Enhance user engagement with real-time Push Notifications. D…" at bounding box center [401, 288] width 800 height 500
click at [556, 266] on span at bounding box center [561, 268] width 12 height 12
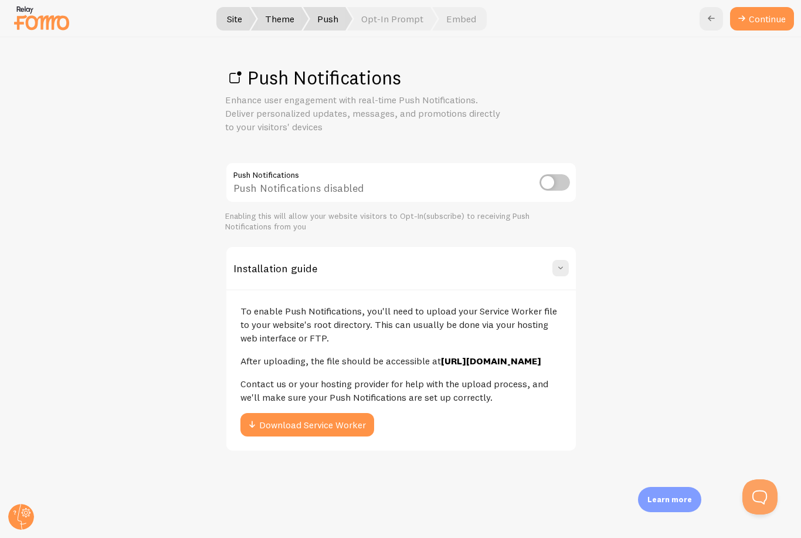
click at [558, 262] on span at bounding box center [561, 268] width 12 height 12
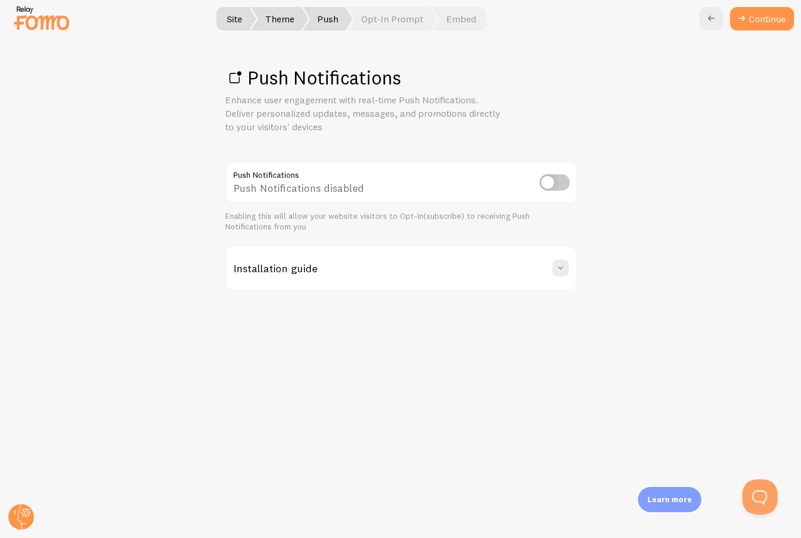
click at [766, 66] on div "Push Notifications Enhance user engagement with real-time Push Notifications. D…" at bounding box center [401, 288] width 800 height 500
click at [760, 66] on div "Push Notifications Enhance user engagement with real-time Push Notifications. D…" at bounding box center [401, 288] width 800 height 500
click at [762, 62] on div "Push Notifications Enhance user engagement with real-time Push Notifications. D…" at bounding box center [401, 288] width 800 height 500
click at [561, 176] on input "checkbox" at bounding box center [554, 182] width 30 height 16
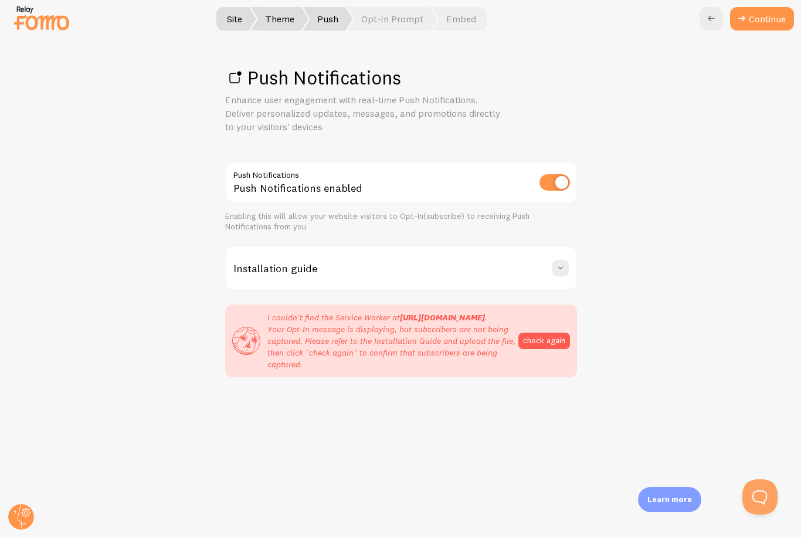
click at [564, 174] on input "checkbox" at bounding box center [554, 182] width 30 height 16
checkbox input "false"
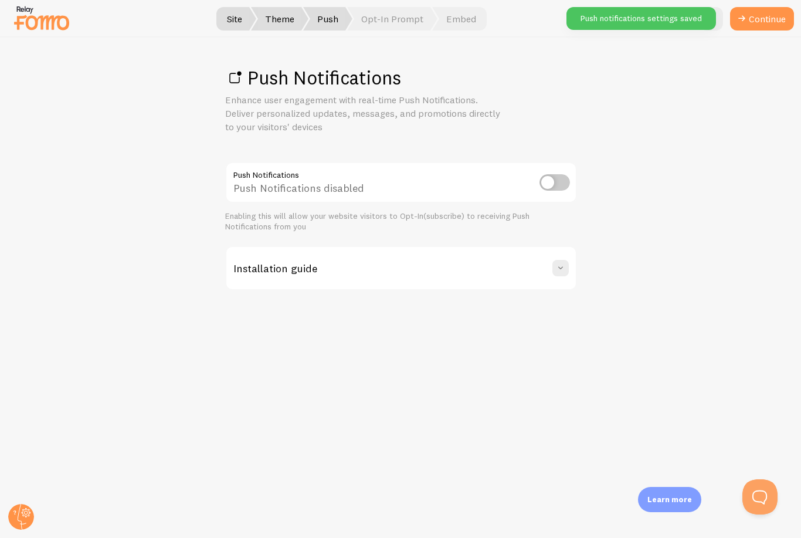
click at [760, 55] on div "Push Notifications Enhance user engagement with real-time Push Notifications. D…" at bounding box center [401, 288] width 800 height 500
click at [755, 59] on div "Push Notifications Enhance user engagement with real-time Push Notifications. D…" at bounding box center [401, 288] width 800 height 500
click at [752, 59] on div "Push Notifications Enhance user engagement with real-time Push Notifications. D…" at bounding box center [401, 288] width 800 height 500
click at [760, 57] on div "Push Notifications Enhance user engagement with real-time Push Notifications. D…" at bounding box center [401, 288] width 800 height 500
click at [552, 263] on button at bounding box center [560, 268] width 16 height 16
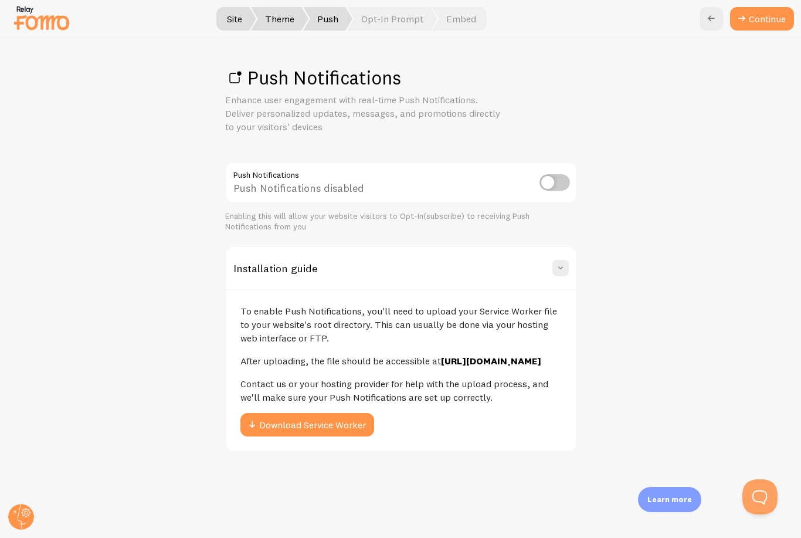
click at [556, 267] on span at bounding box center [561, 268] width 12 height 12
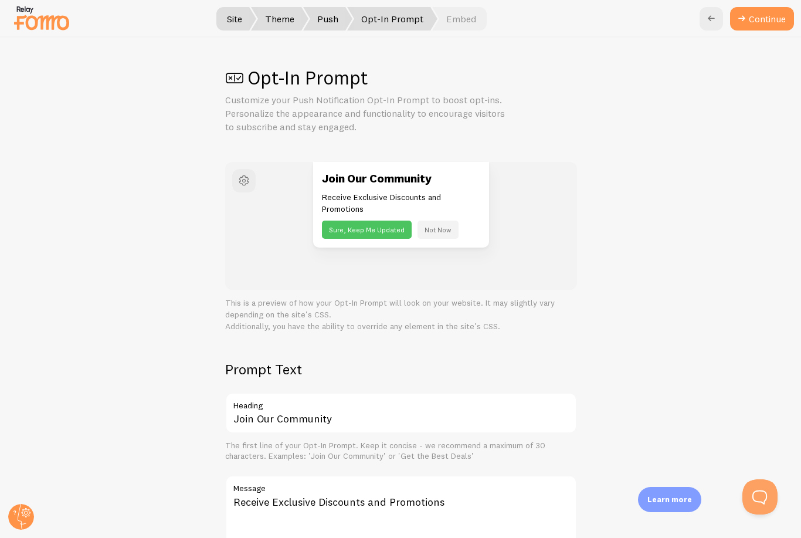
click at [767, 20] on button "Continue" at bounding box center [762, 18] width 64 height 23
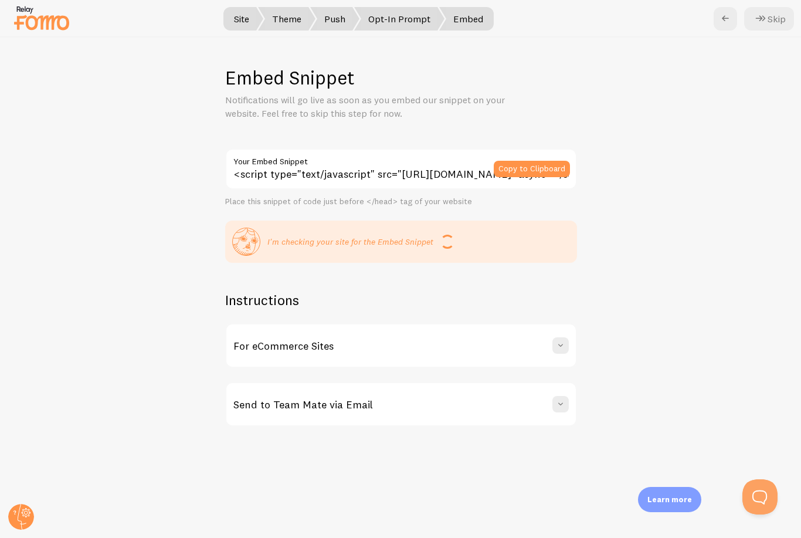
click at [777, 11] on button "Skip" at bounding box center [769, 18] width 50 height 23
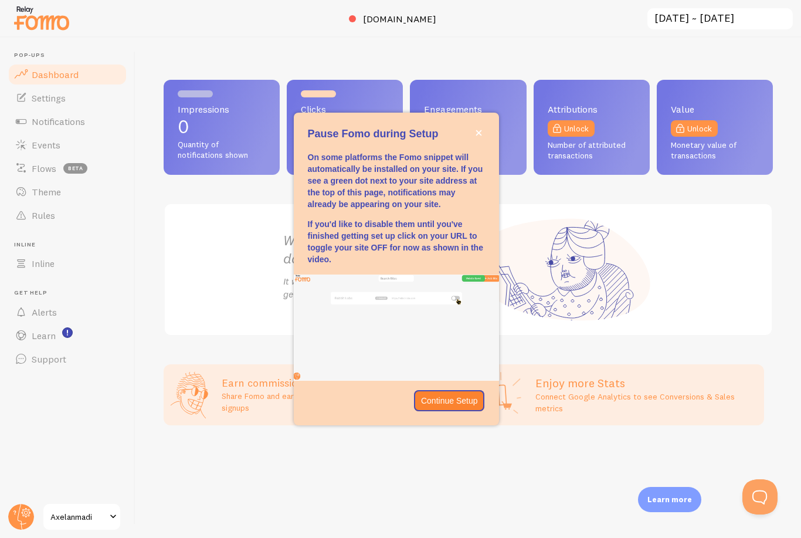
click at [481, 136] on icon "close," at bounding box center [478, 133] width 6 height 6
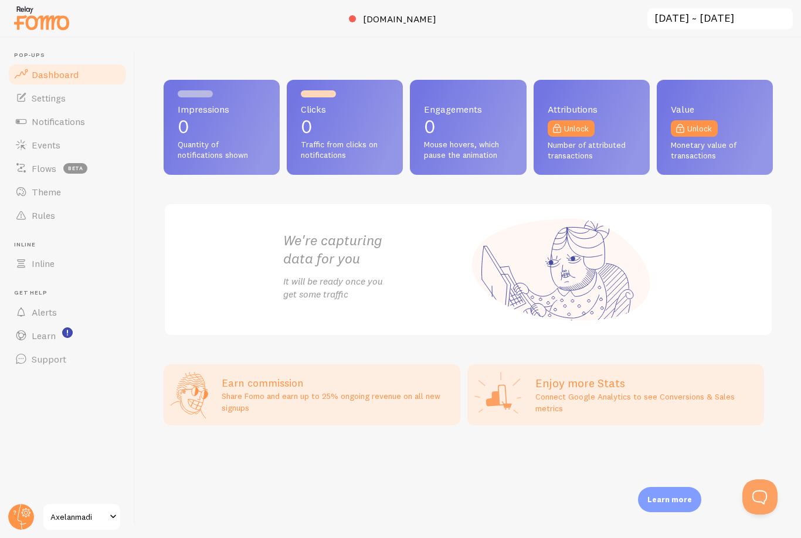
click at [349, 19] on div at bounding box center [352, 18] width 7 height 7
